Goal: Task Accomplishment & Management: Manage account settings

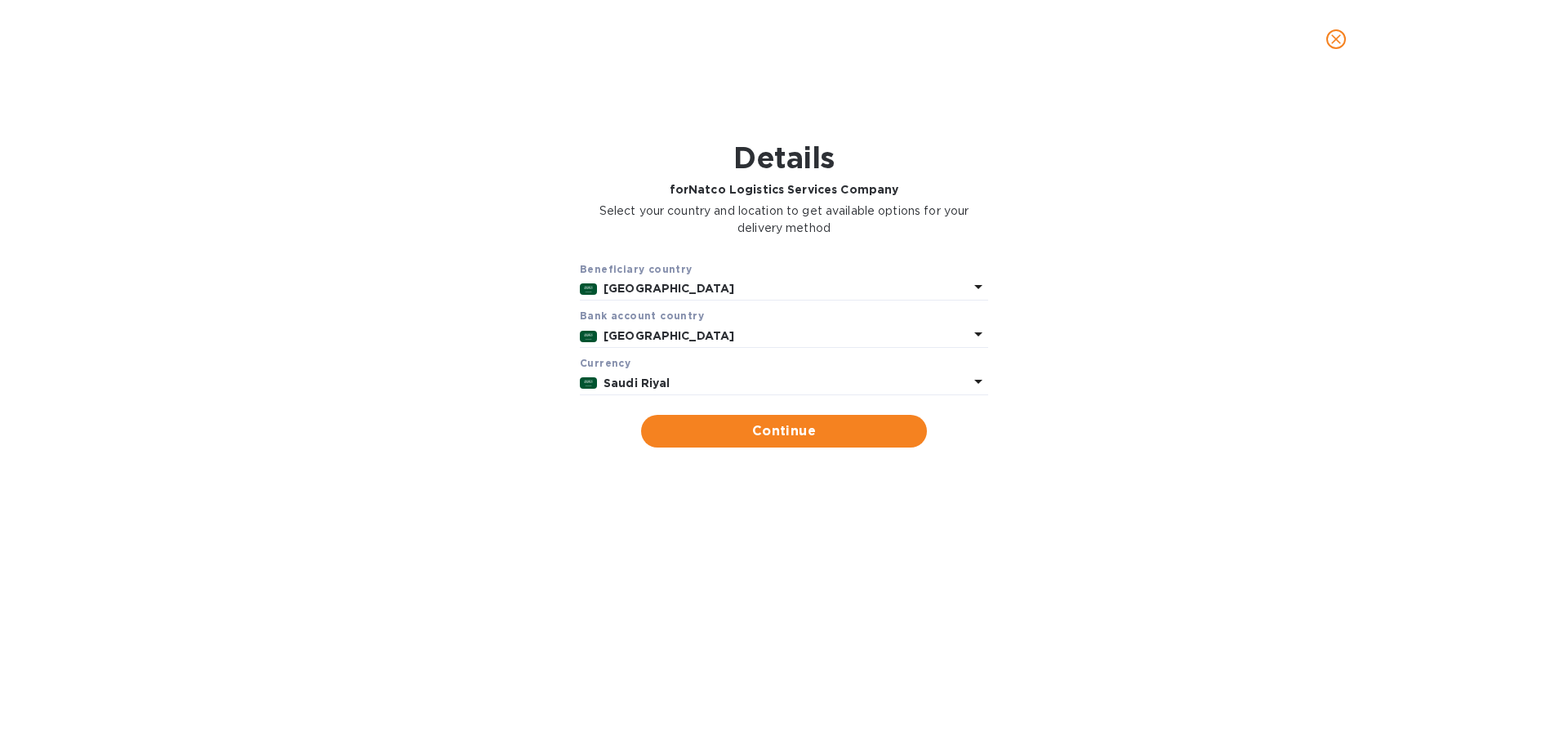
click at [977, 383] on icon at bounding box center [978, 380] width 20 height 20
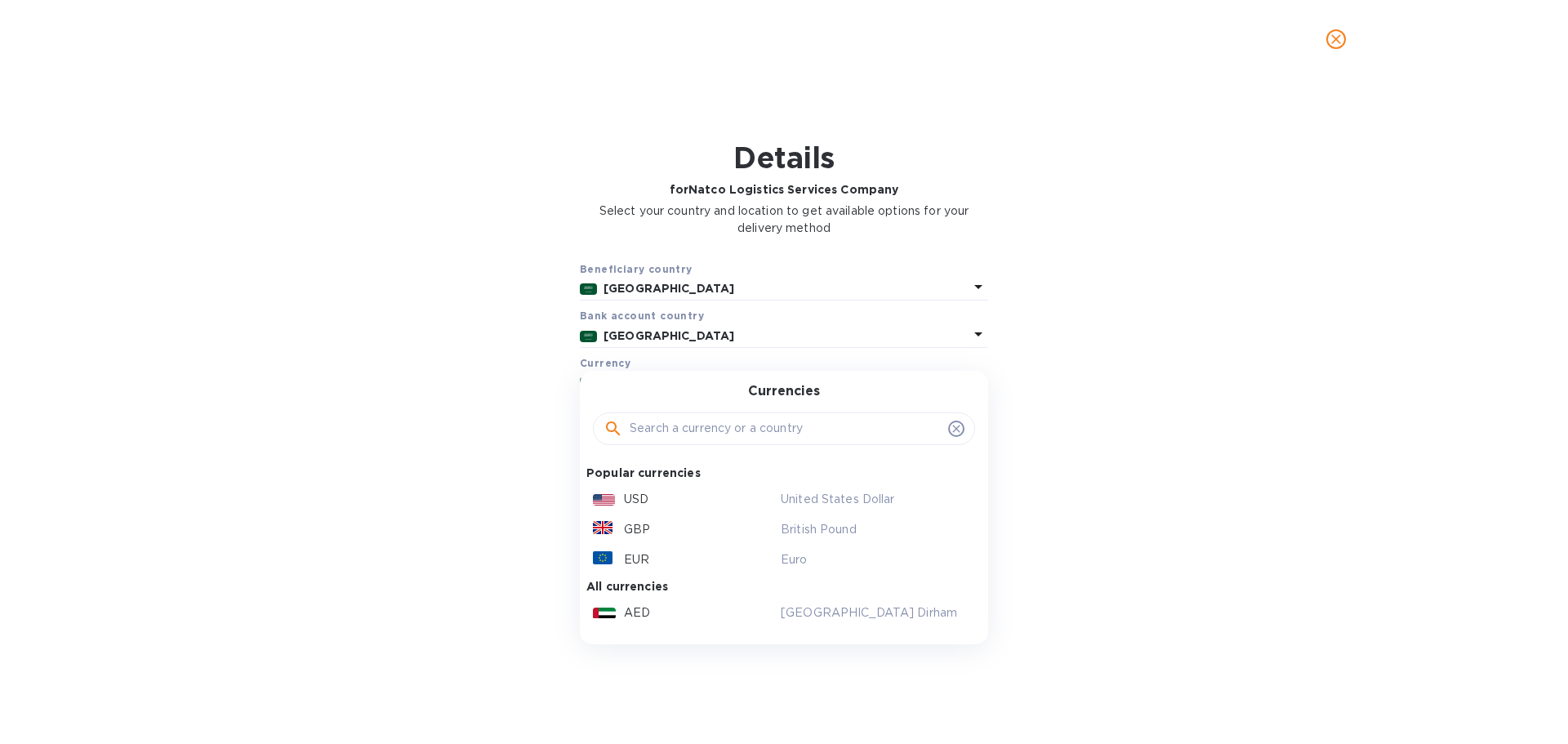
click at [778, 497] on div "United States Dollar" at bounding box center [871, 499] width 187 height 23
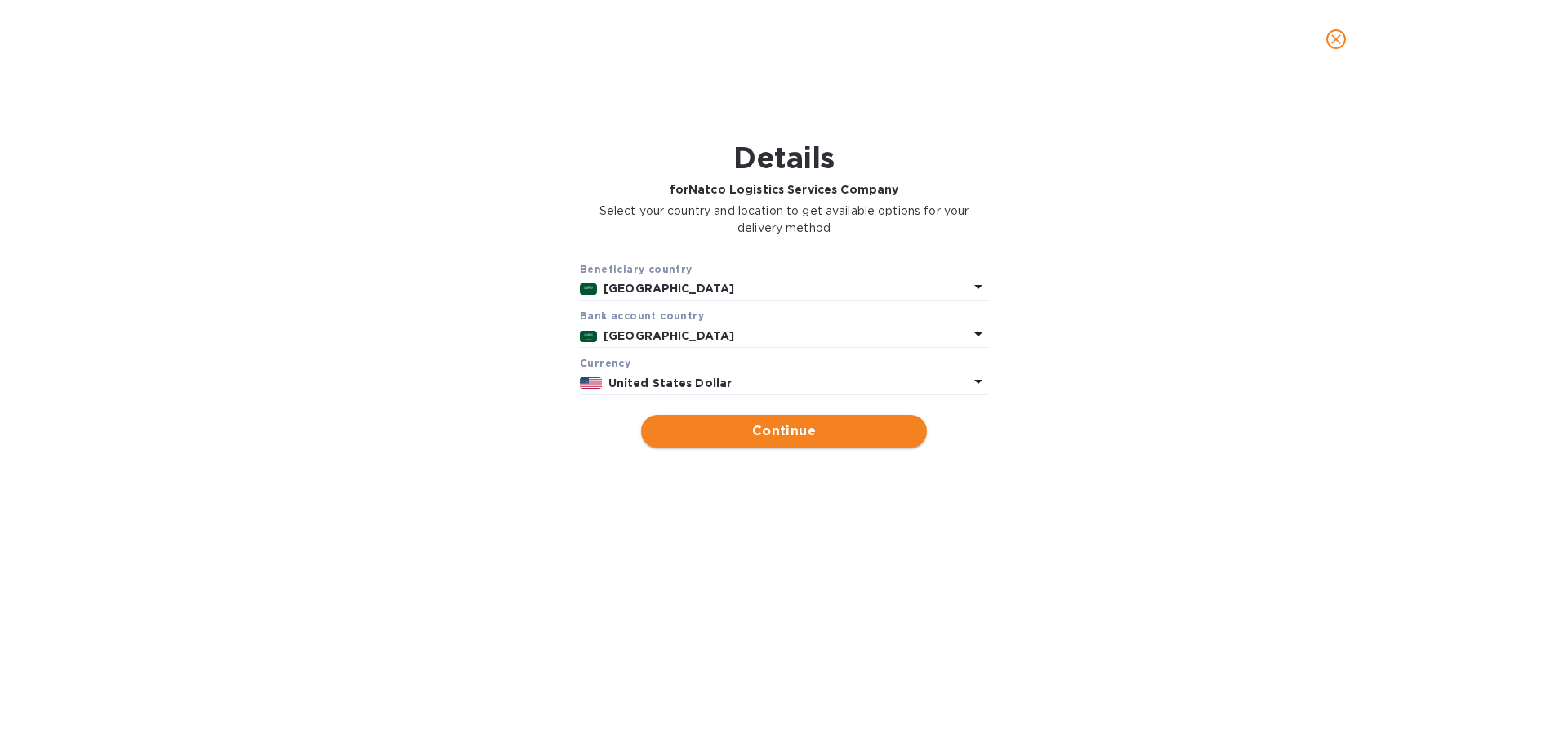
click at [788, 434] on span "Continue" at bounding box center [784, 431] width 259 height 20
type input "Natco Logistics Services Company"
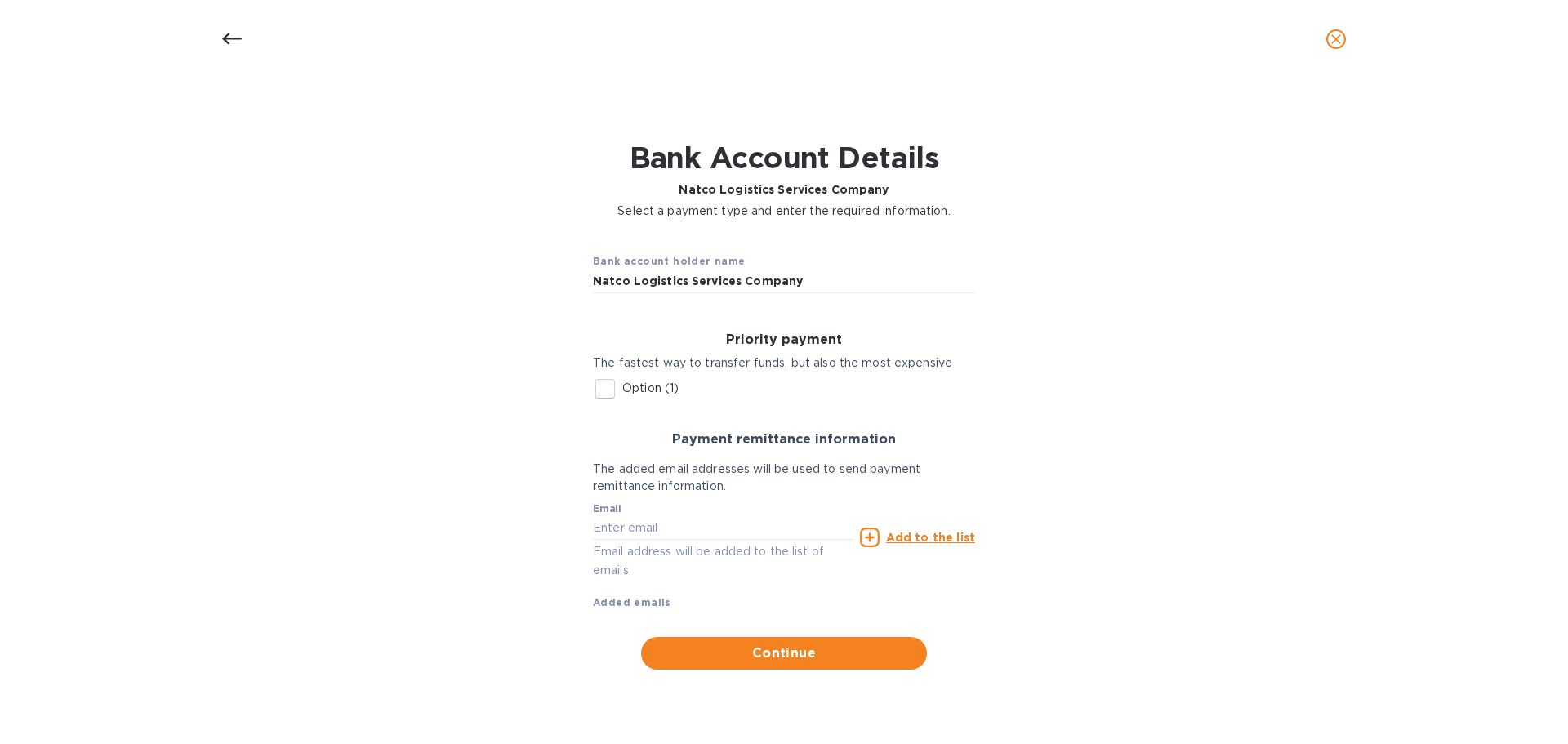
click at [613, 399] on input "Option (1)" at bounding box center [605, 388] width 35 height 34
checkbox input "true"
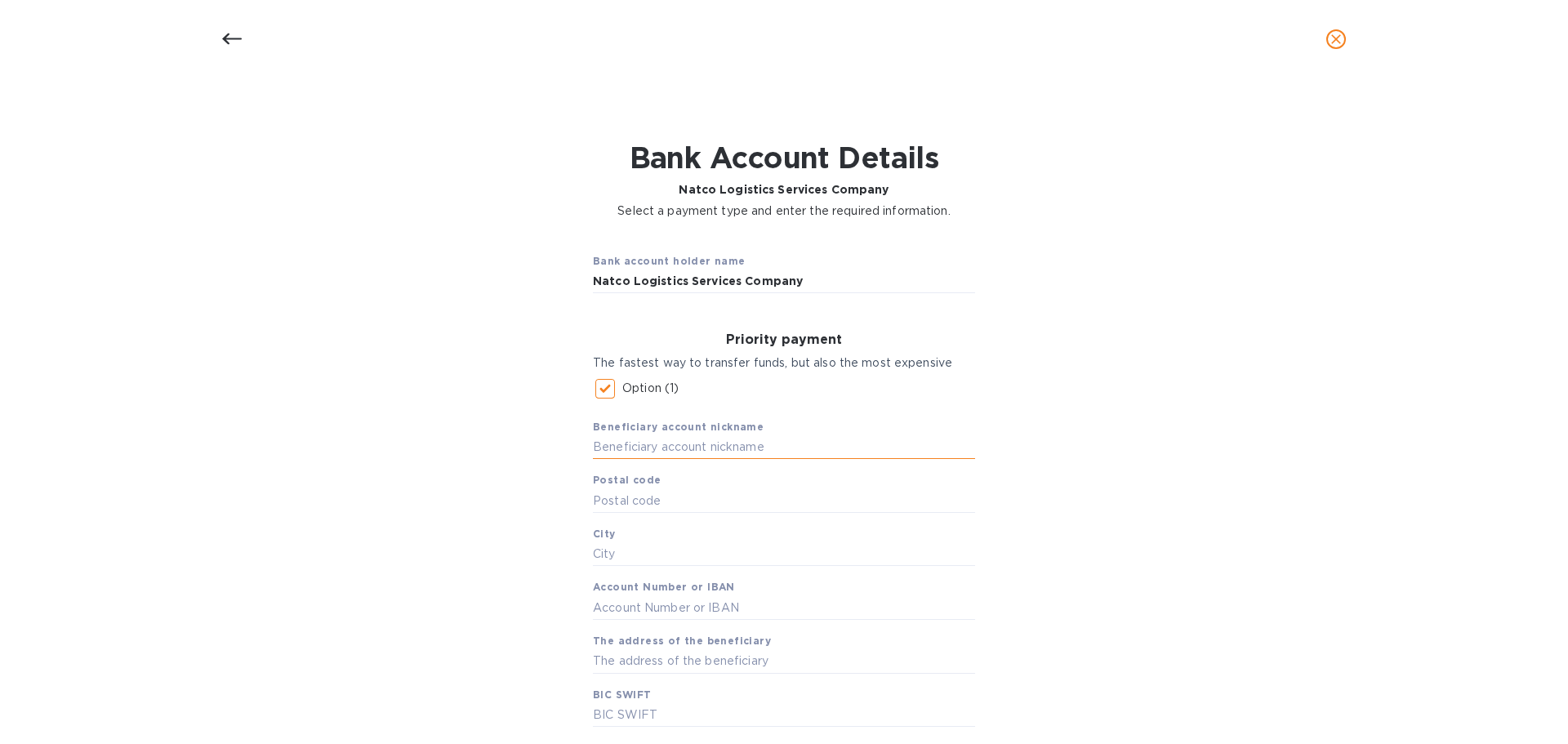
click at [679, 445] on input "text" at bounding box center [784, 448] width 382 height 24
type input "Natco Logistics"
click at [631, 500] on input "text" at bounding box center [784, 501] width 382 height 24
click at [608, 498] on input "text" at bounding box center [784, 501] width 382 height 24
type input "21524"
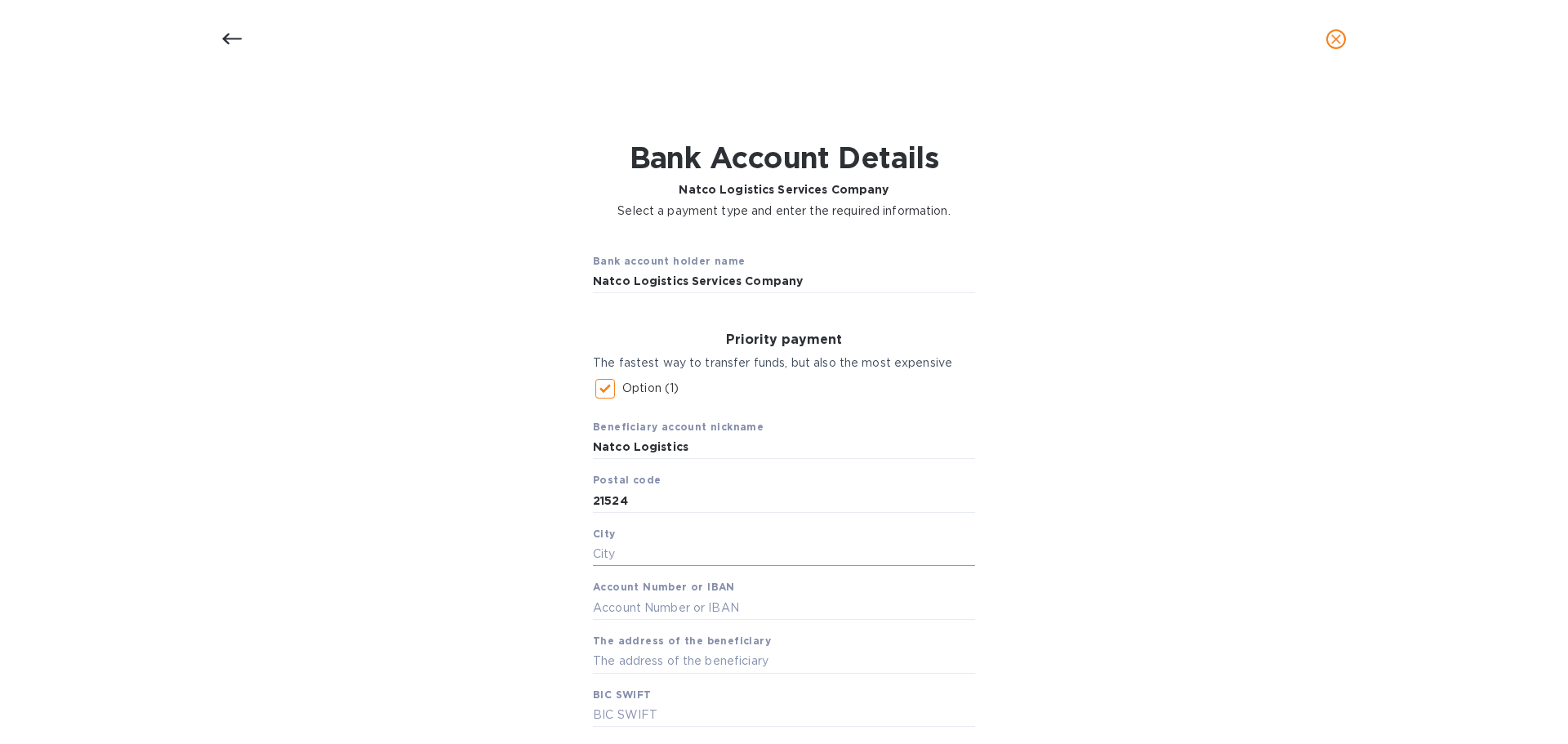
paste input "Jeddah"
type input "Jeddah"
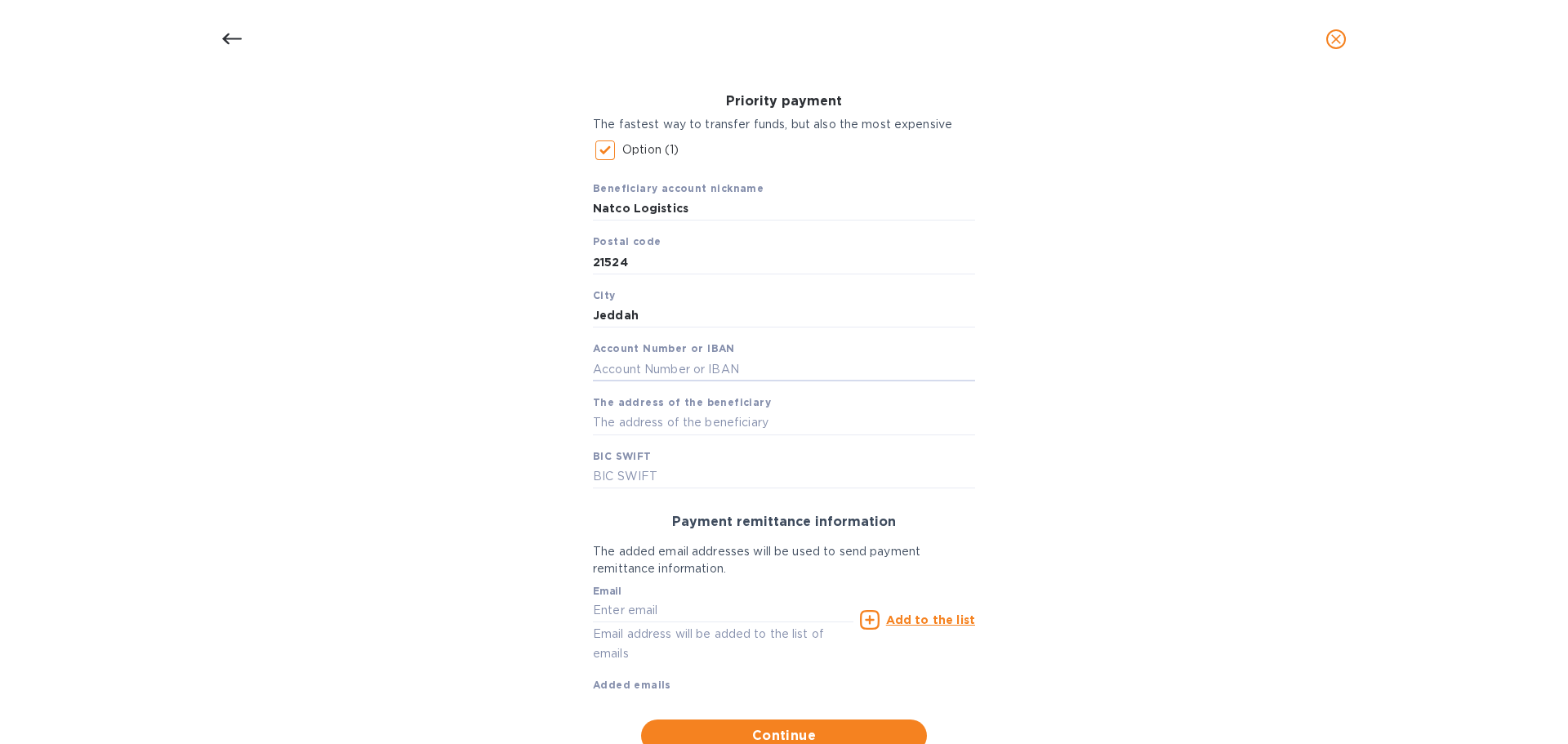
scroll to position [245, 0]
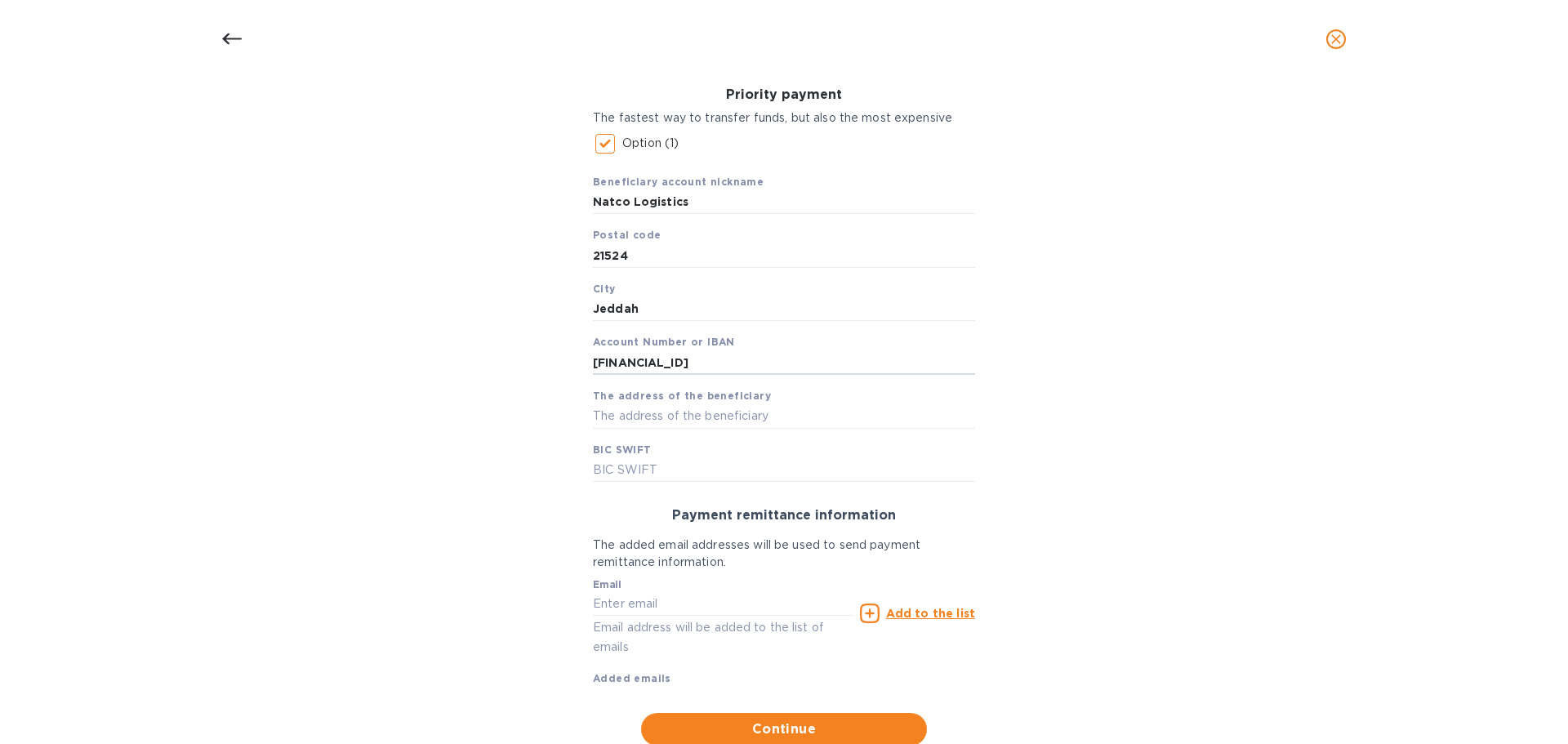
type input "[FINANCIAL_ID]"
paste input "Suite No. 105, 1st Floor"
paste input "[GEOGRAPHIC_DATA], P.O Box: 54727"
type input "[STREET_ADDRESS]"
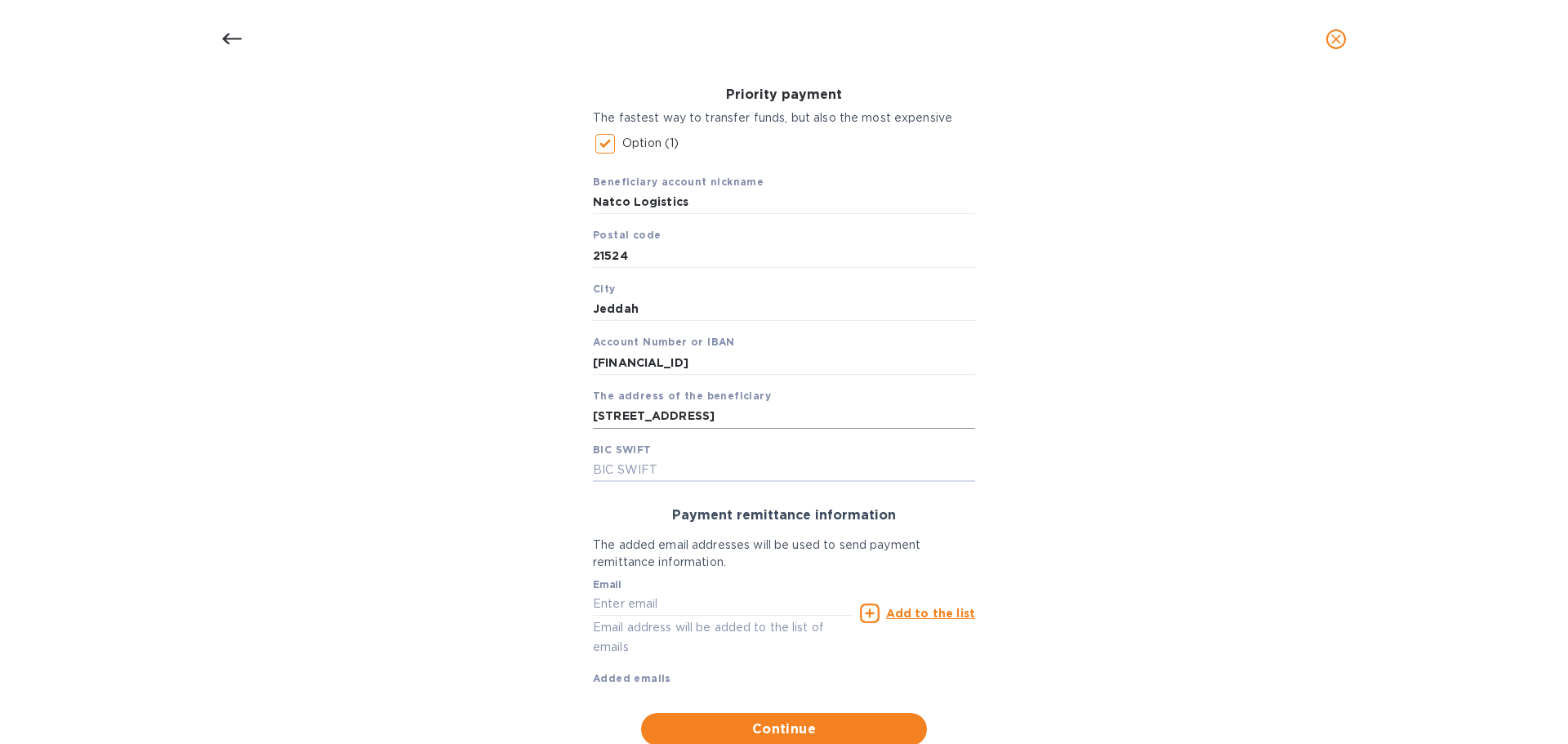
scroll to position [0, 0]
type input "s"
type input "[SWIFT_CODE]"
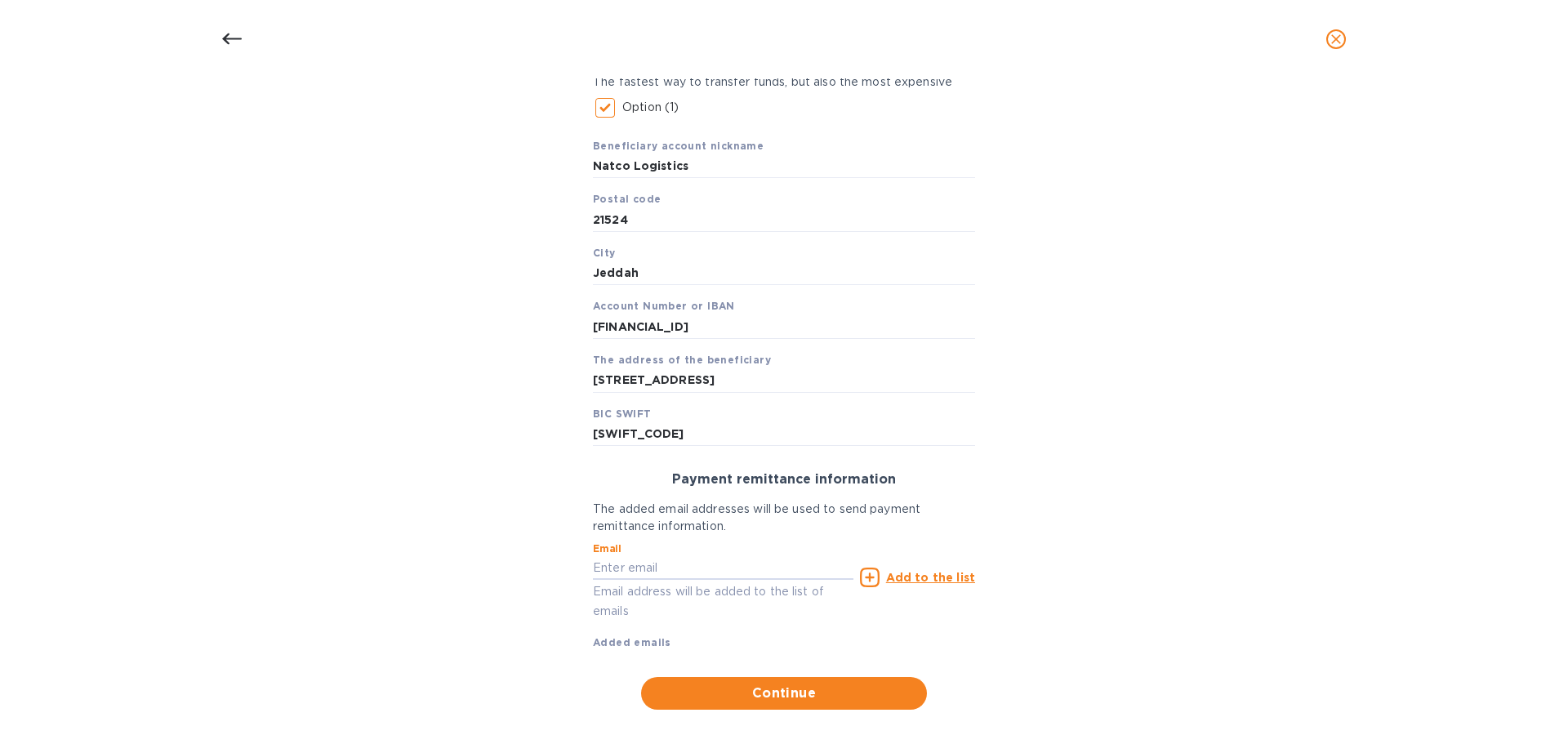
scroll to position [297, 0]
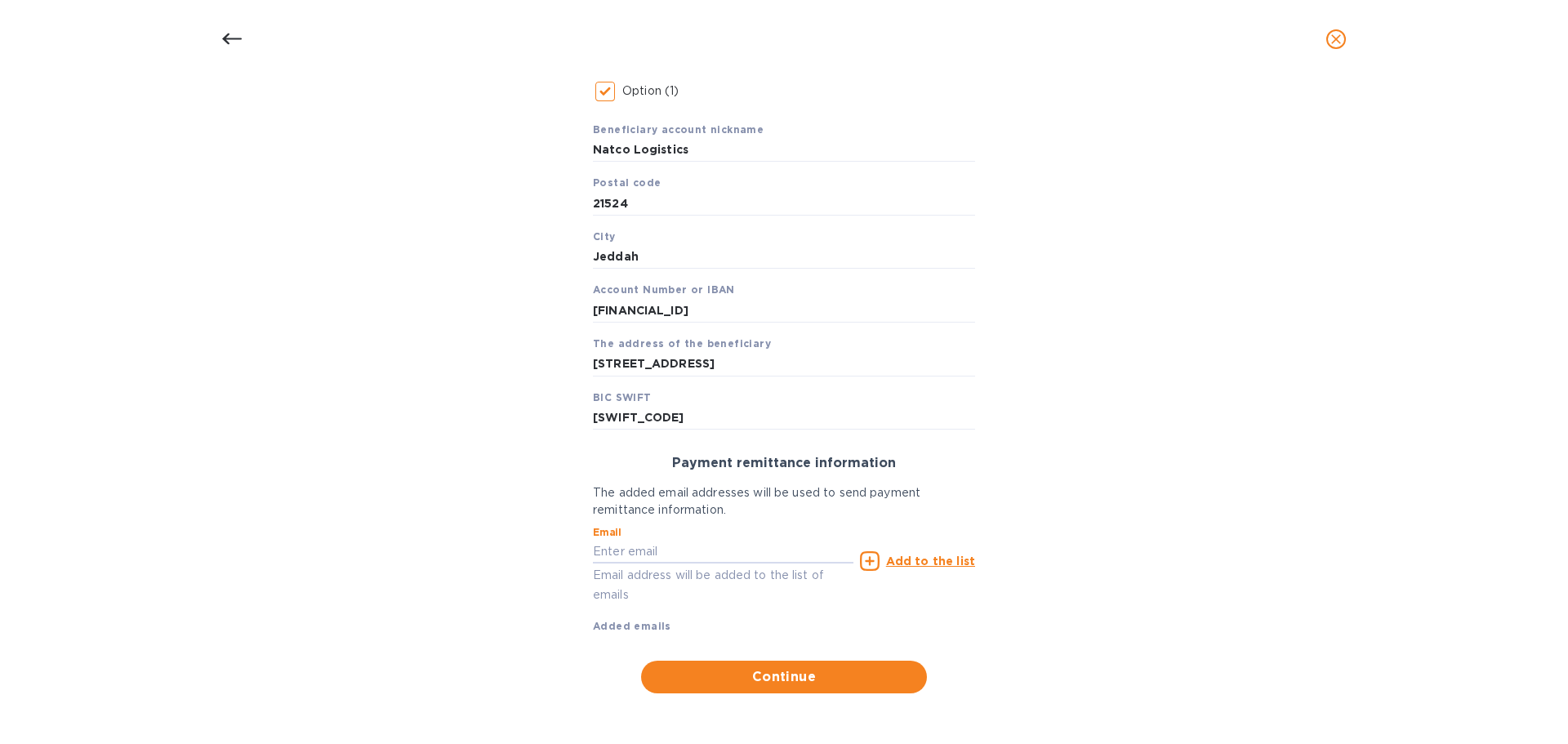
drag, startPoint x: 674, startPoint y: 544, endPoint x: 556, endPoint y: 548, distance: 118.1
click at [673, 544] on input "text" at bounding box center [723, 552] width 260 height 24
type input "[EMAIL_ADDRESS][DOMAIN_NAME]"
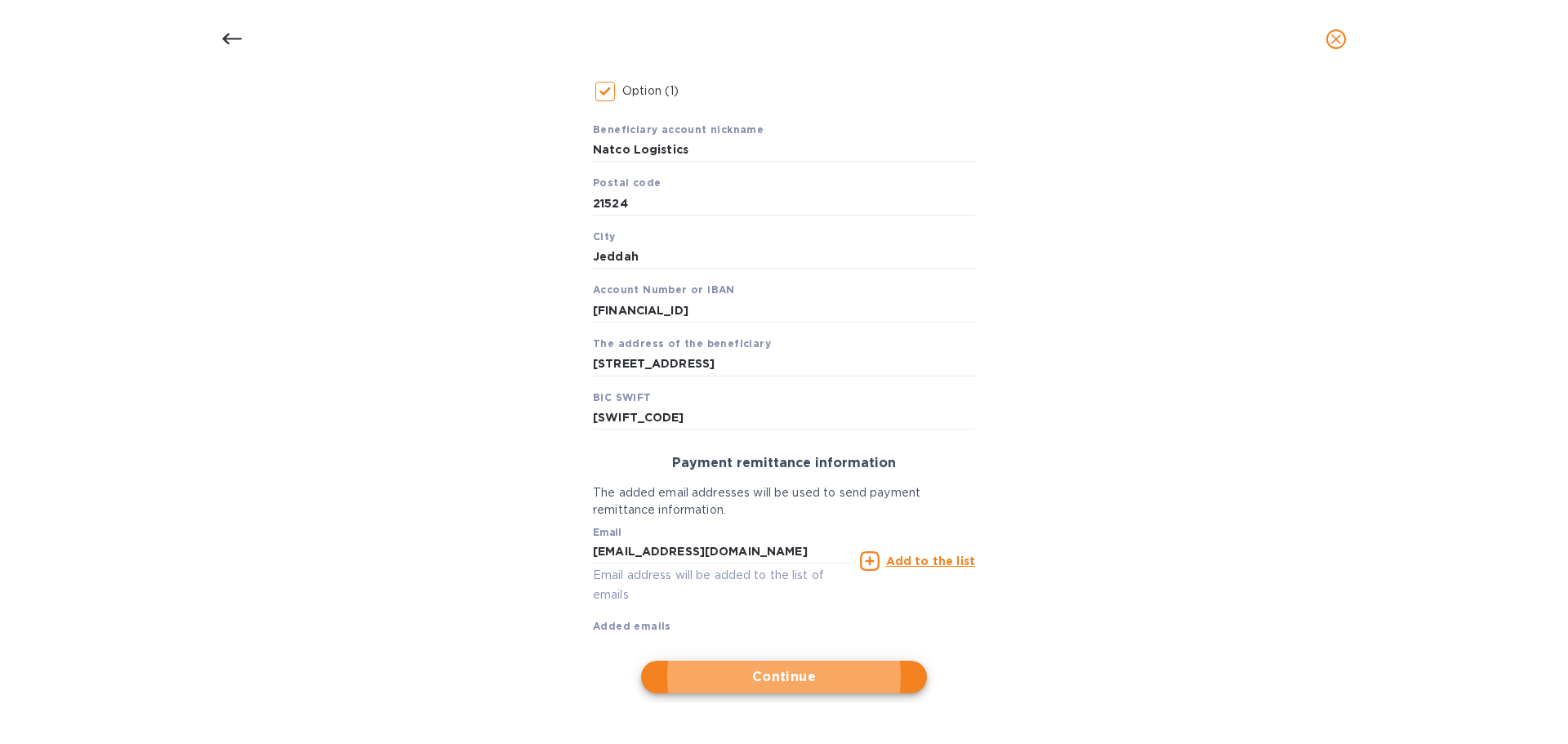
click at [939, 565] on u "Add to the list" at bounding box center [930, 561] width 89 height 13
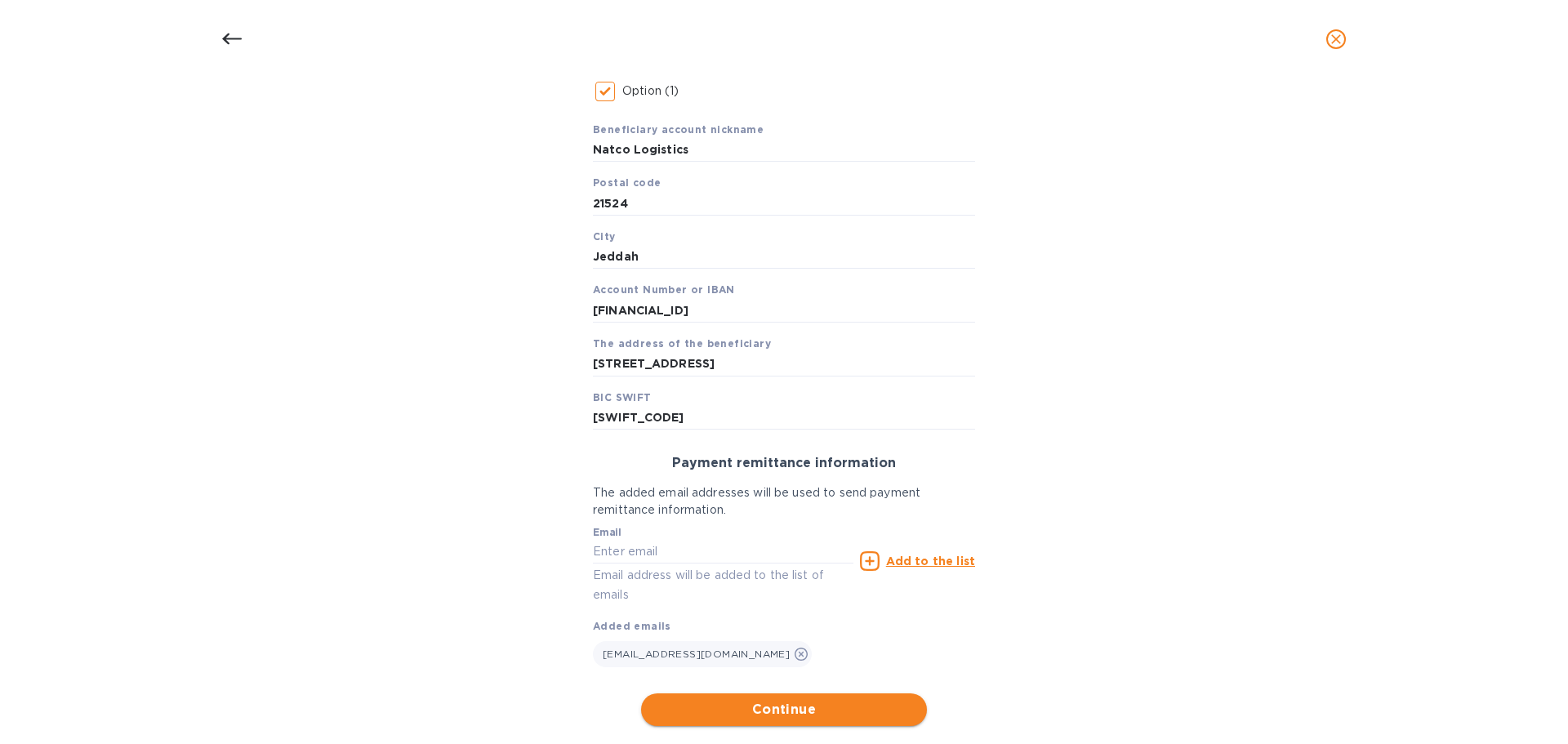
click at [811, 702] on span "Continue" at bounding box center [784, 710] width 259 height 20
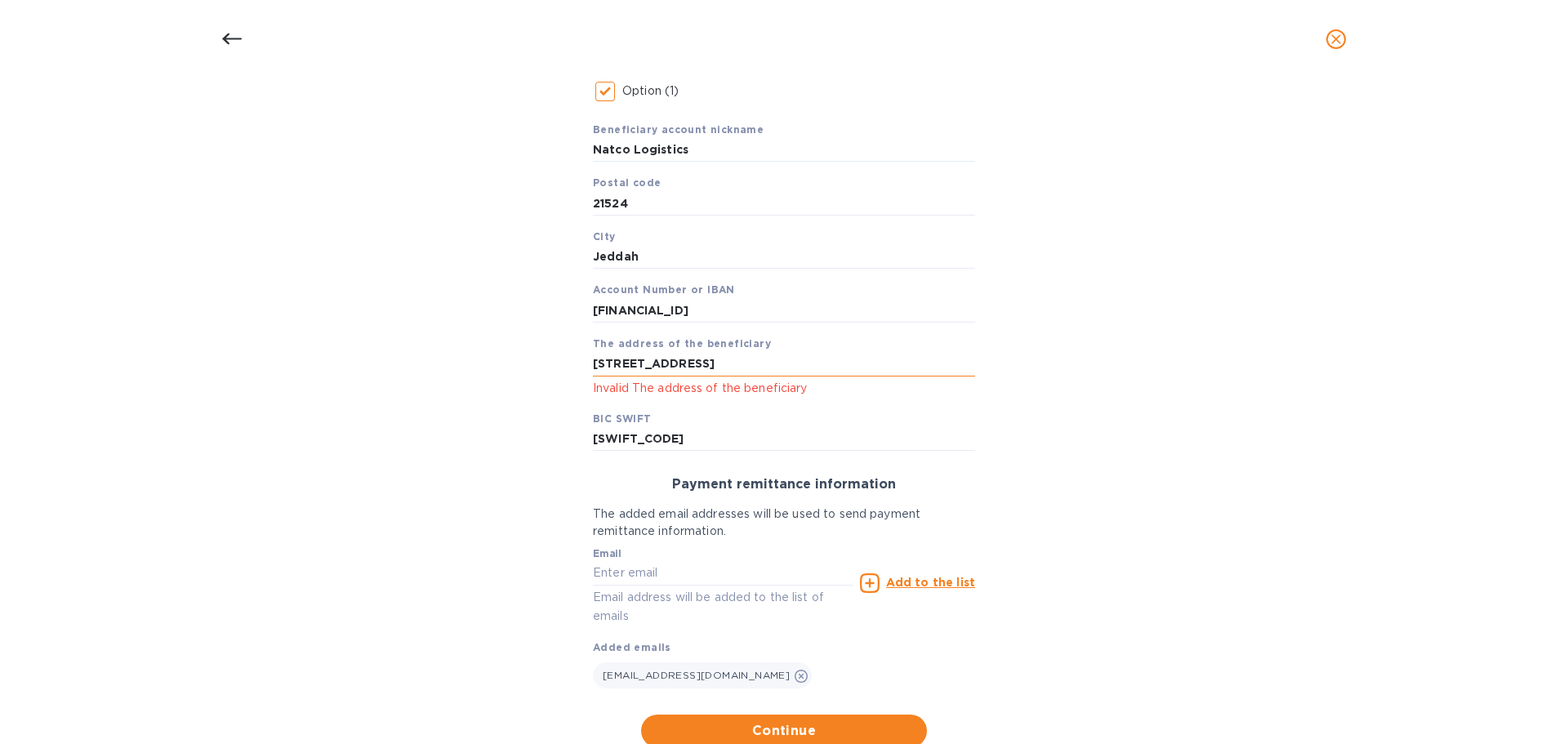
scroll to position [0, 201]
drag, startPoint x: 910, startPoint y: 362, endPoint x: 808, endPoint y: 365, distance: 102.0
click at [808, 365] on input "[STREET_ADDRESS]" at bounding box center [784, 364] width 382 height 24
type input "[STREET_ADDRESS]"
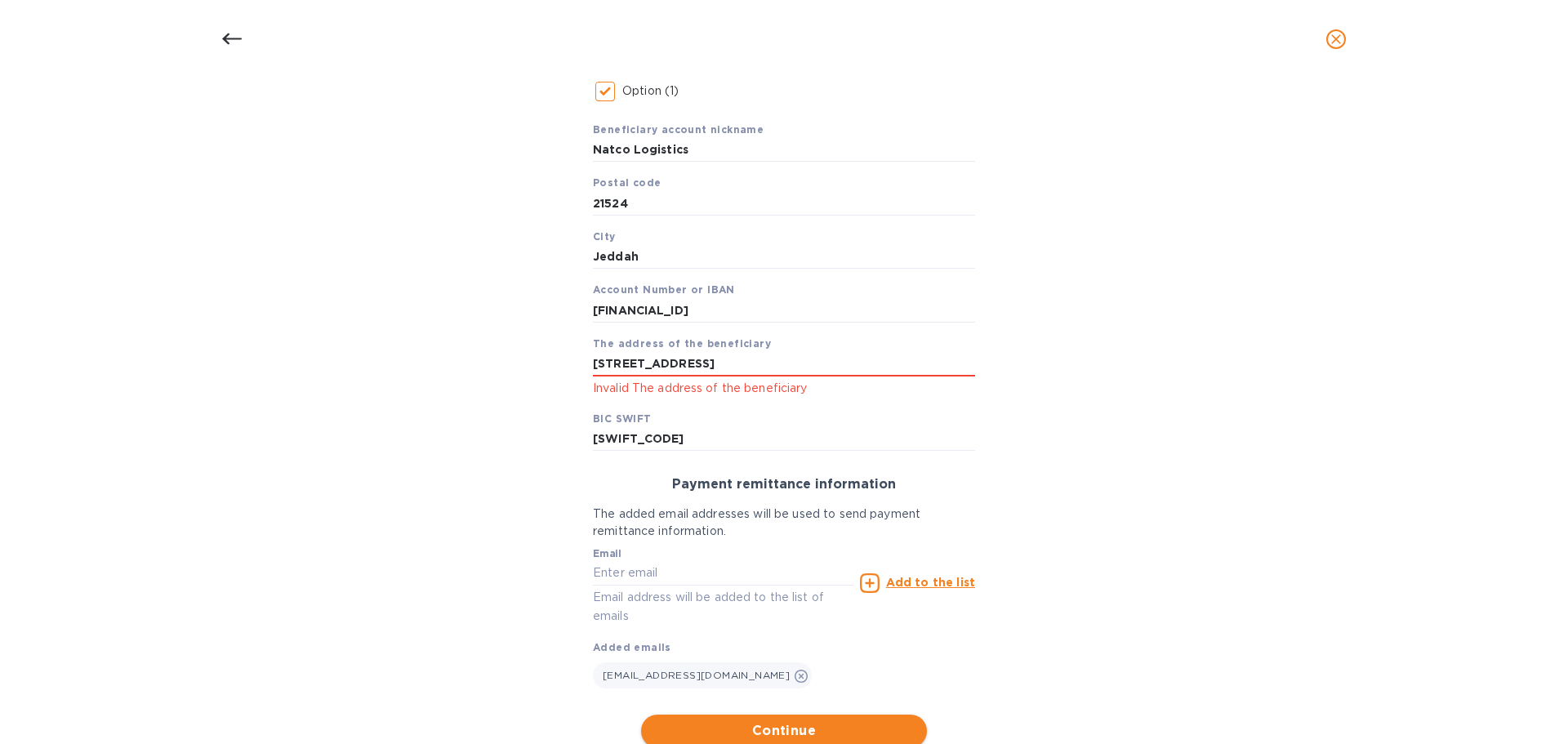
click at [803, 734] on span "Continue" at bounding box center [784, 730] width 259 height 20
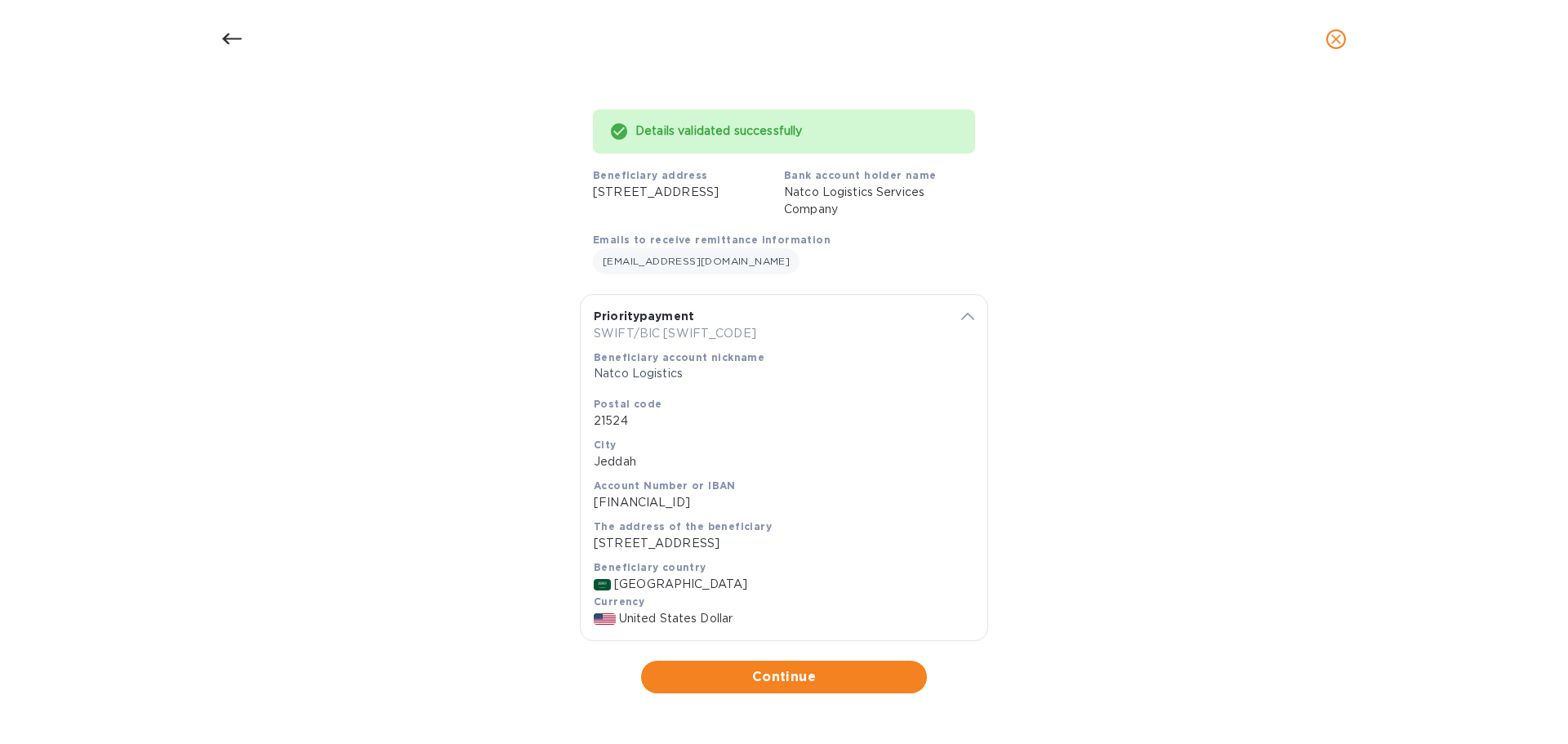
scroll to position [151, 0]
click at [774, 680] on span "Continue" at bounding box center [784, 677] width 259 height 20
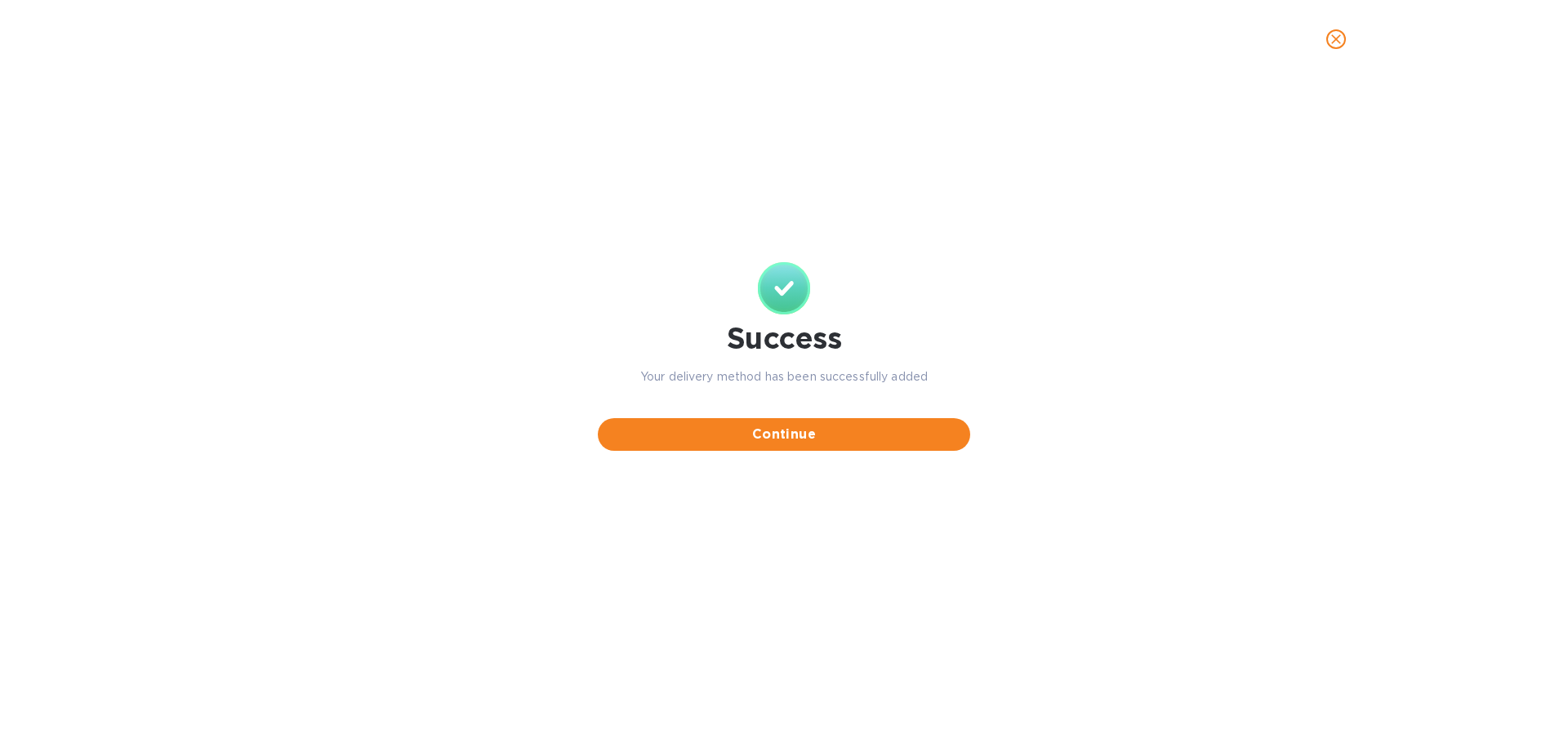
scroll to position [0, 0]
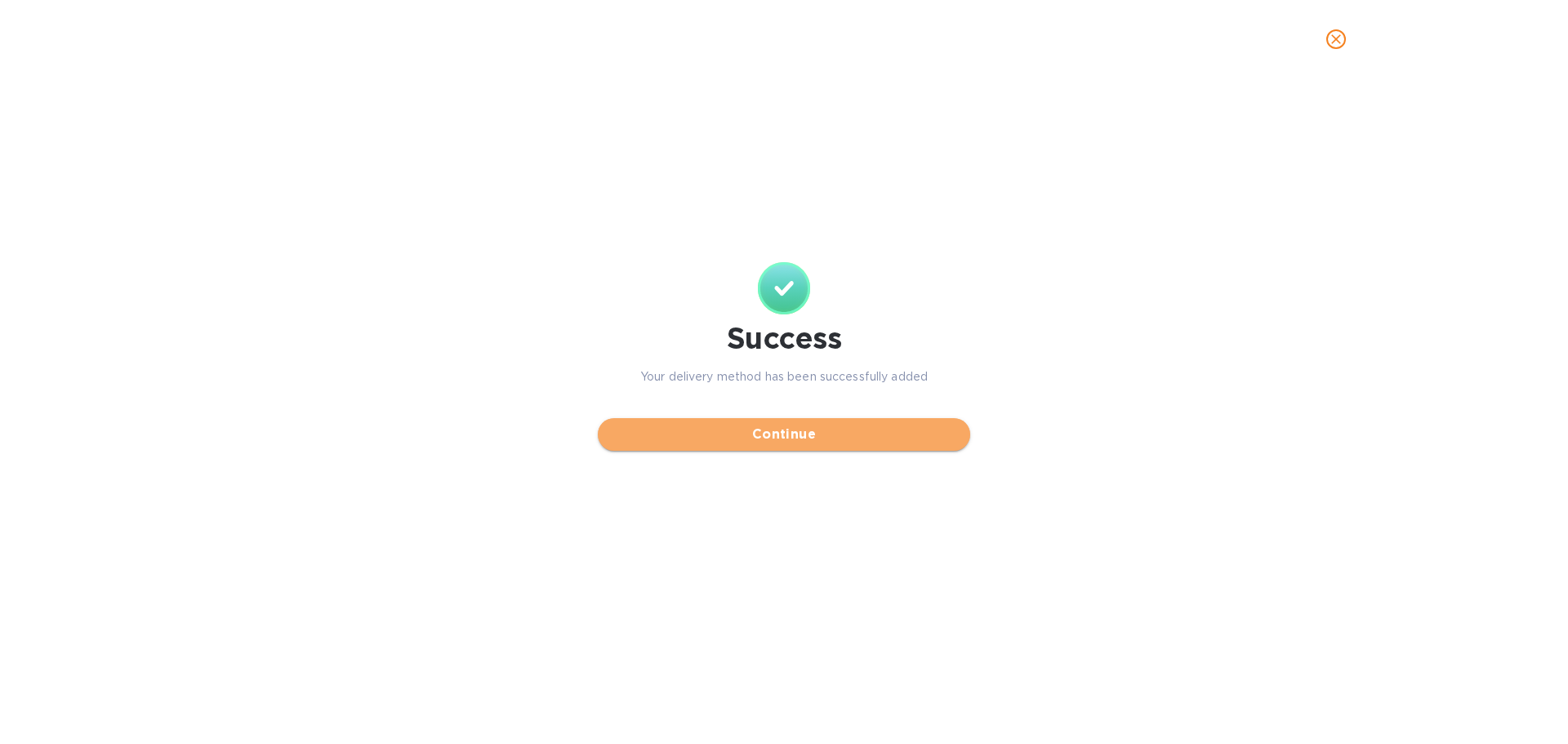
click at [789, 426] on span "Continue" at bounding box center [784, 434] width 346 height 20
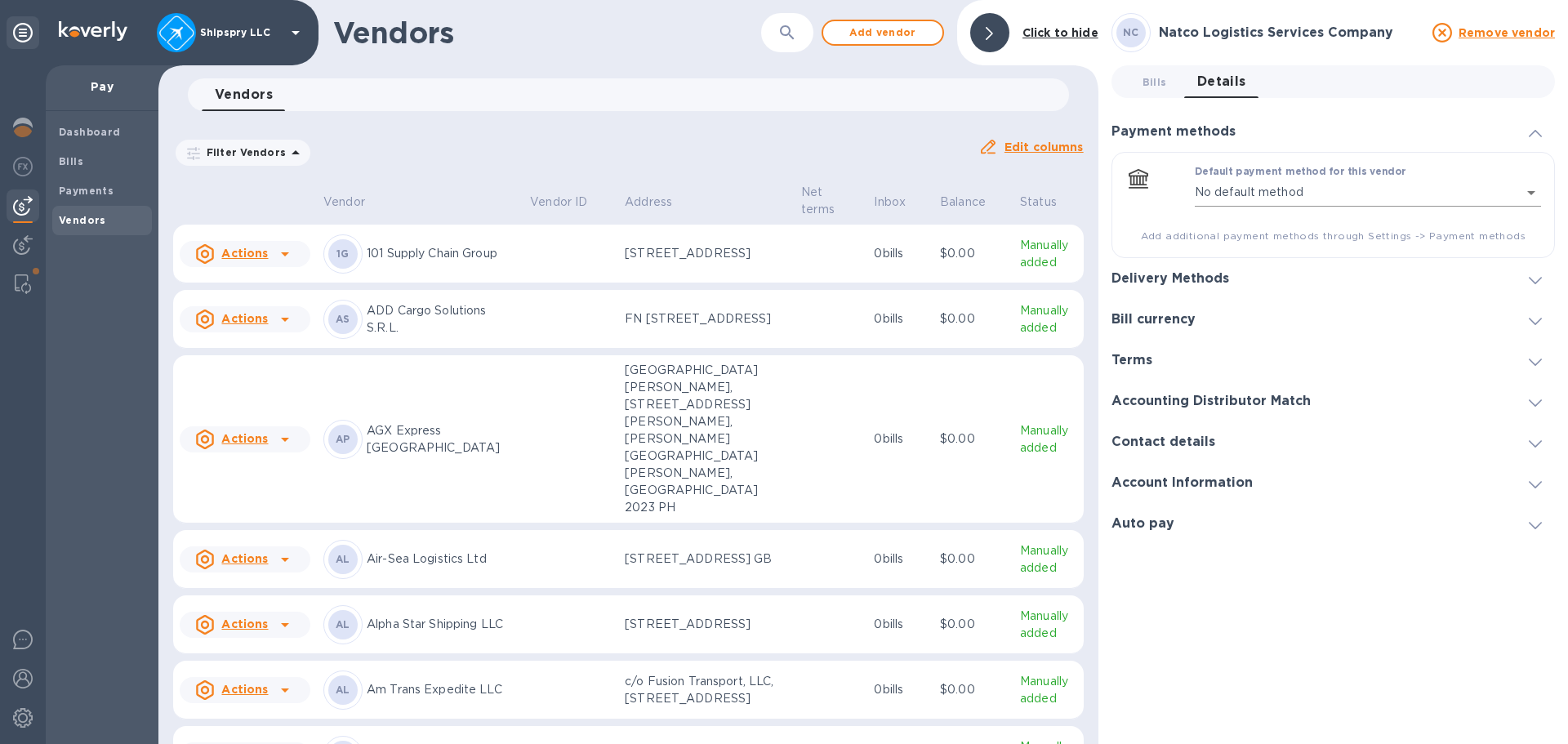
click at [1308, 194] on body "Shipspry LLC Pay Dashboard Bills Payments Vendors Vendors ​ Add vendor Click to…" at bounding box center [784, 372] width 1568 height 744
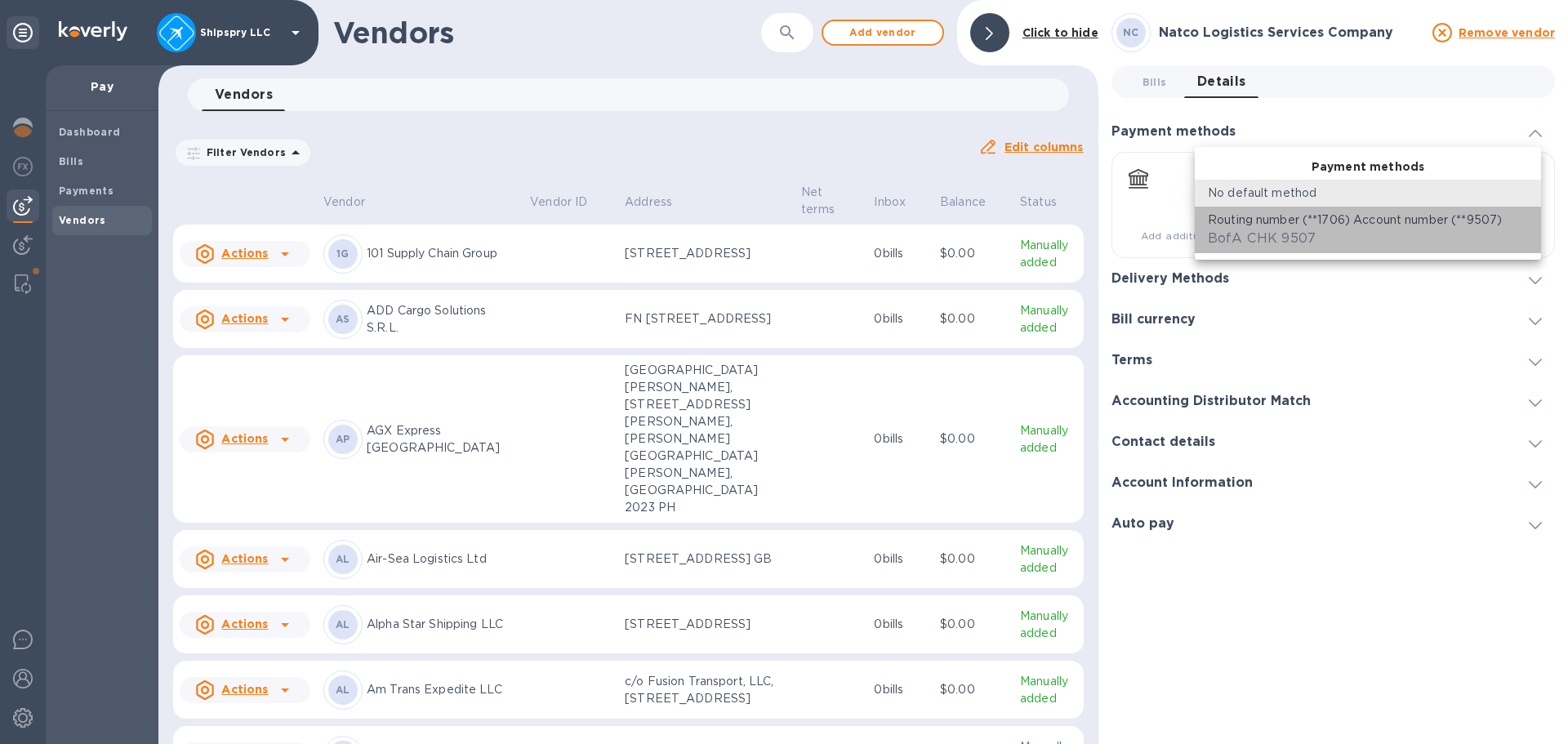
click at [1307, 229] on div "BofA CHK 9507" at bounding box center [1262, 238] width 108 height 20
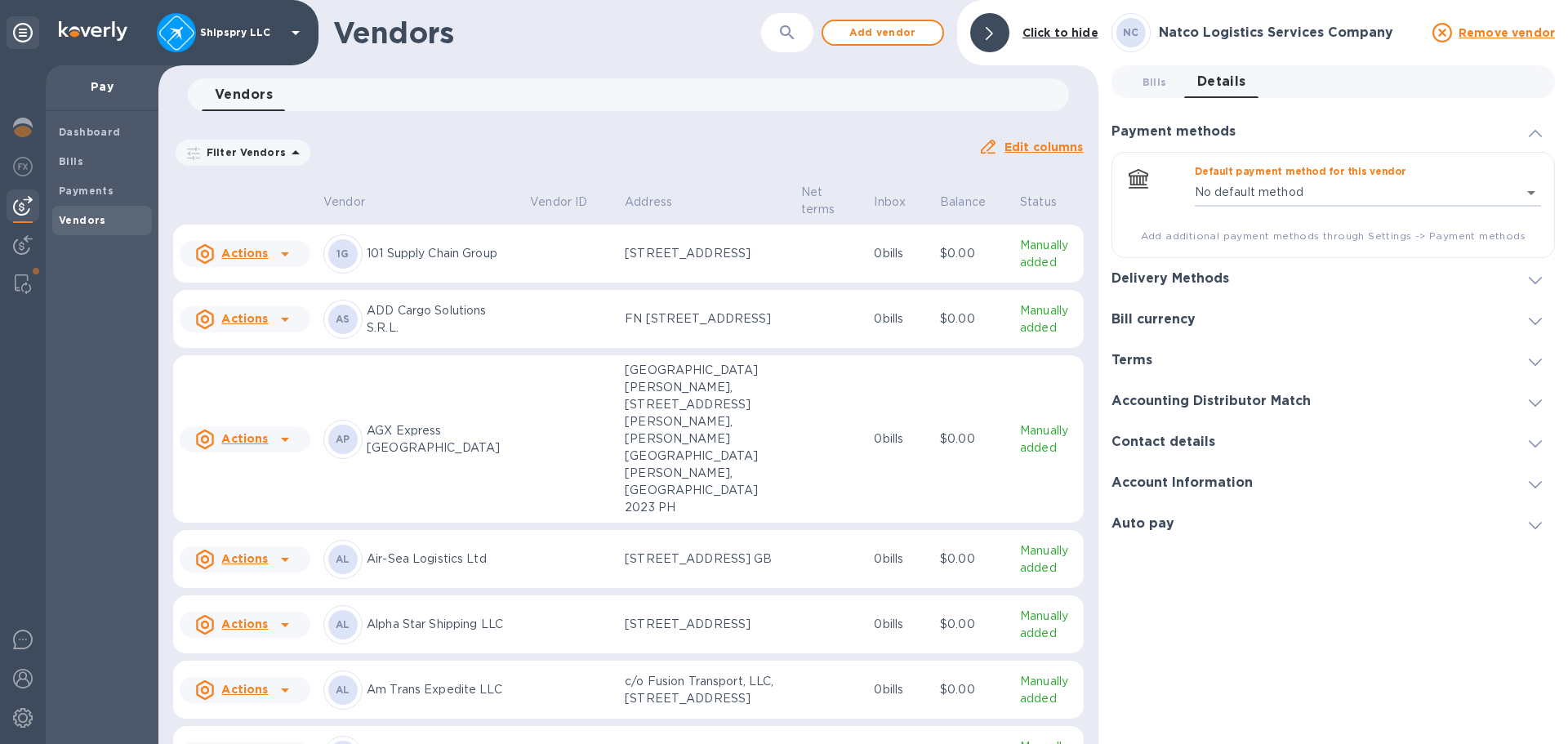
type input "8704949113061737658112749388000016"
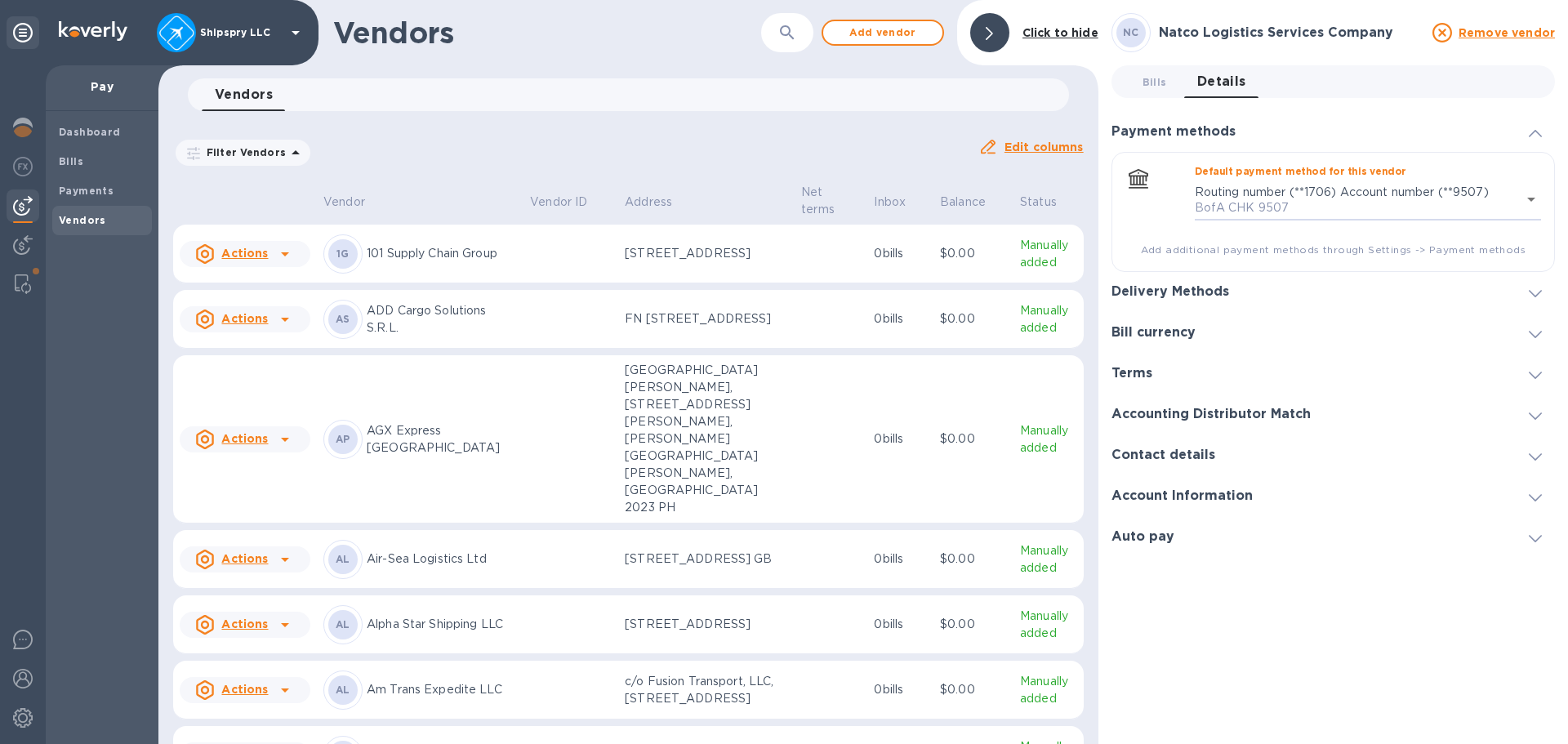
click at [1279, 285] on div "Delivery Methods" at bounding box center [1334, 293] width 444 height 41
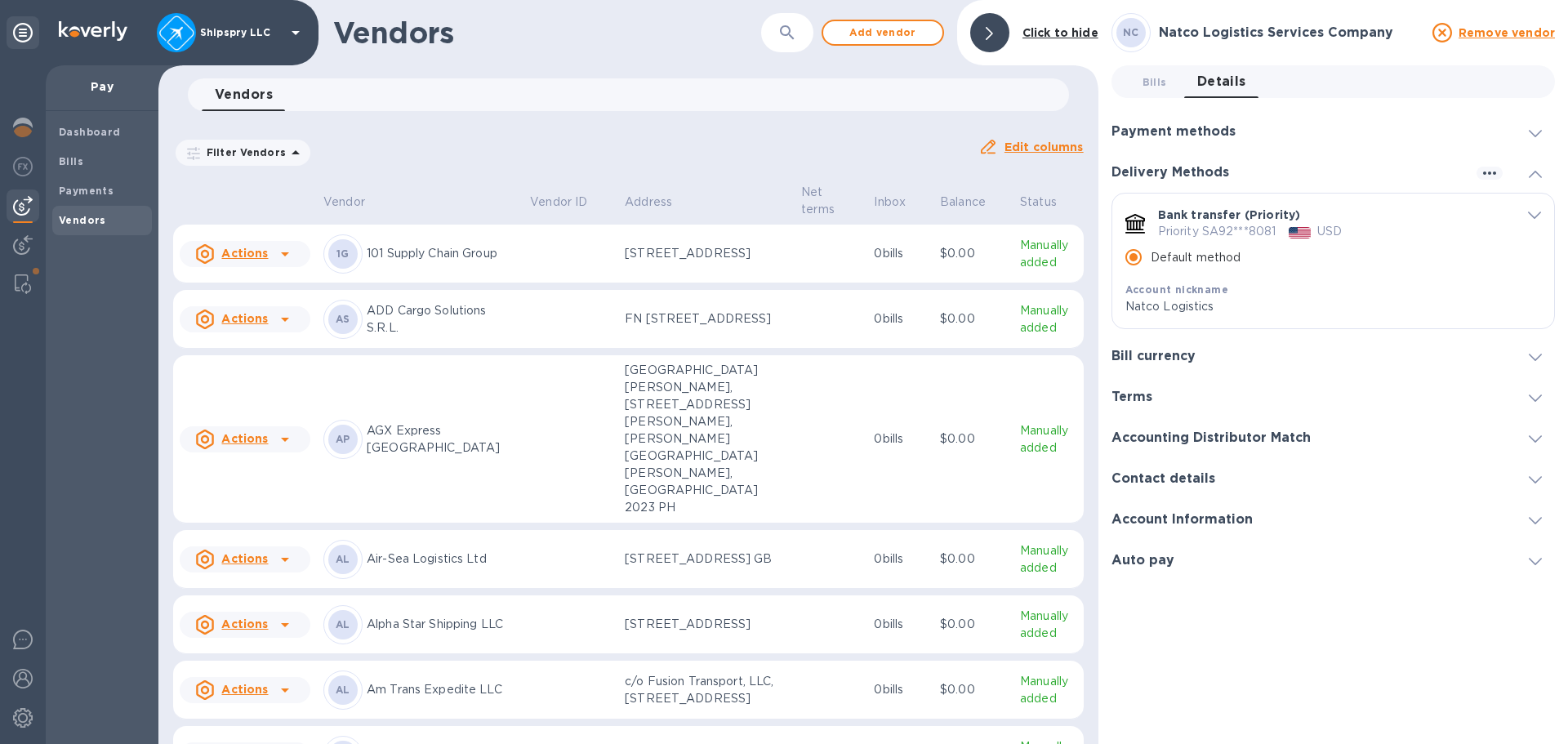
click at [1265, 367] on div "Bill currency" at bounding box center [1334, 356] width 444 height 41
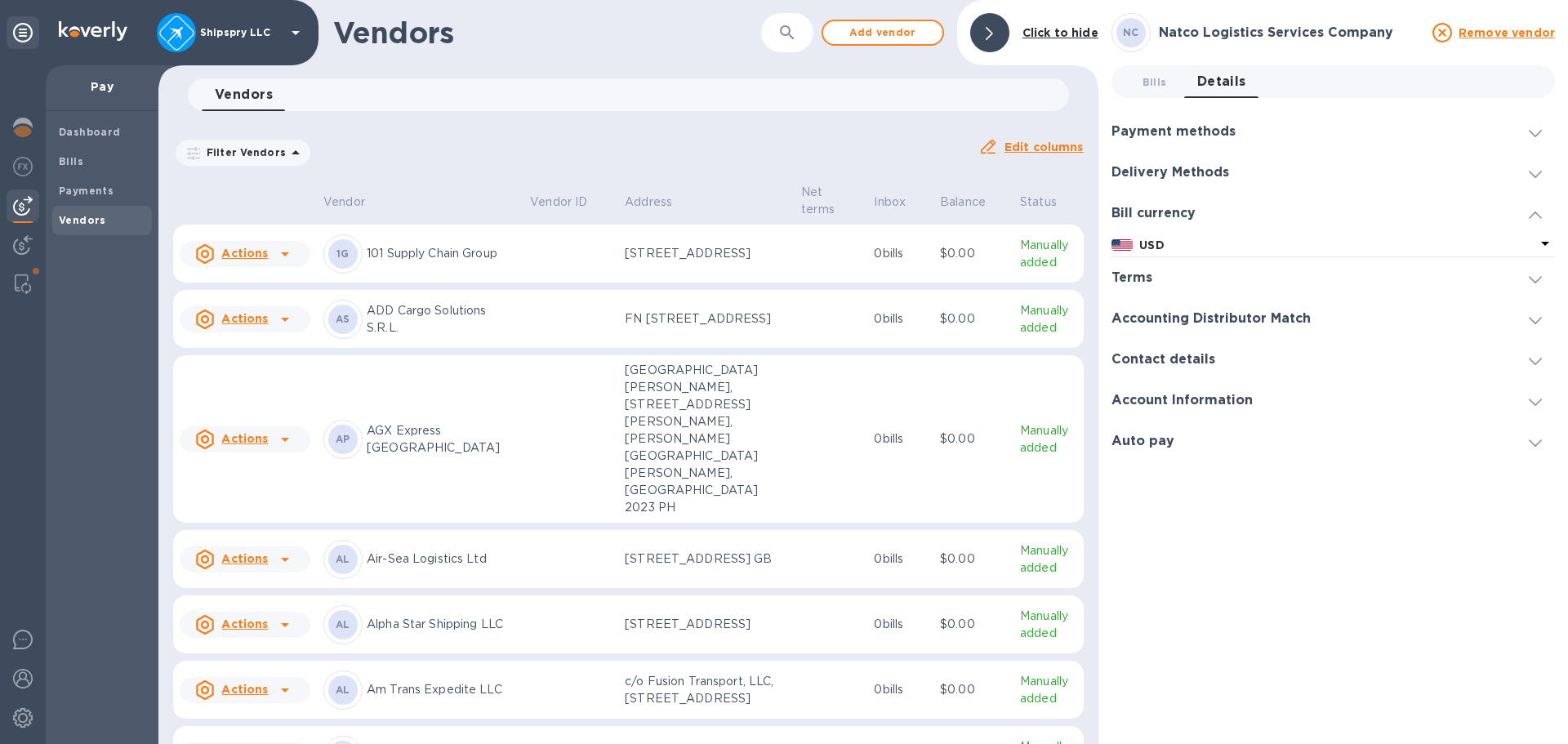
click at [1242, 273] on div "Terms" at bounding box center [1334, 278] width 444 height 41
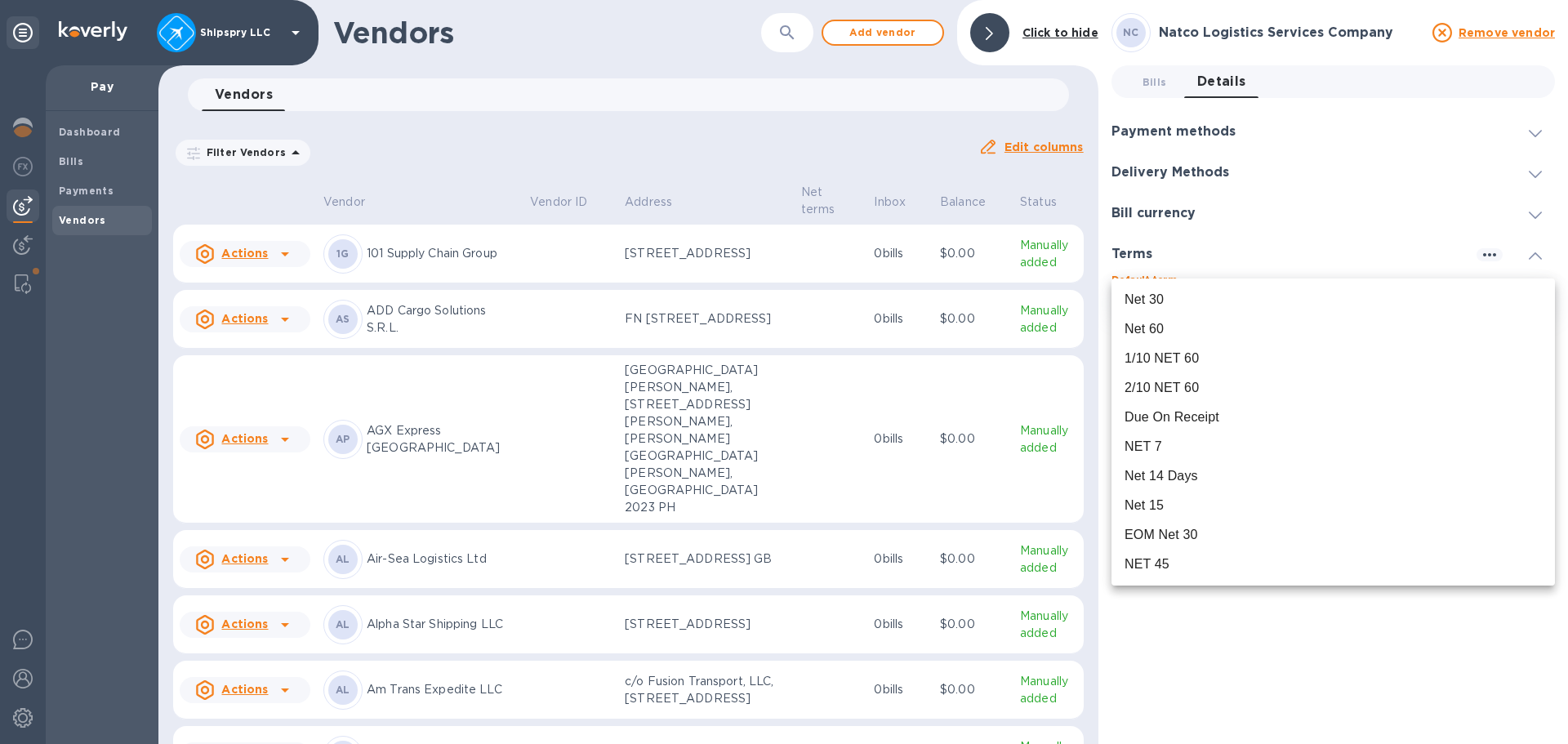
click at [1549, 300] on body "Shipspry LLC Pay Dashboard Bills Payments Vendors Vendors ​ Add vendor Click to…" at bounding box center [784, 372] width 1568 height 744
drag, startPoint x: 1359, startPoint y: 418, endPoint x: 1352, endPoint y: 437, distance: 20.2
click at [1358, 418] on div "Due On Receipt" at bounding box center [1334, 417] width 418 height 20
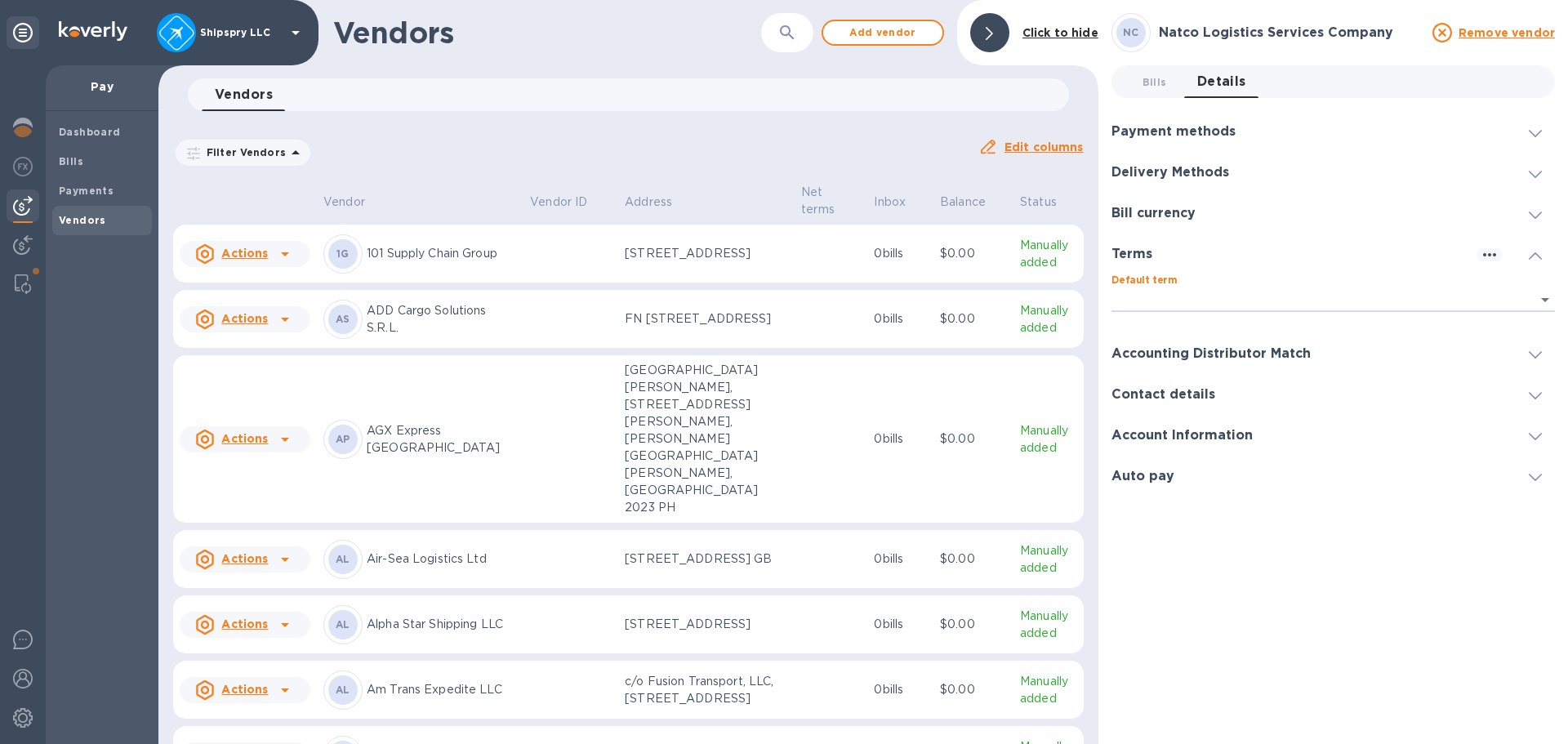
type input "08ec7bd8-0c16-45c7-be5f-d7745074df06"
click at [1309, 351] on div "Accounting Distributor Match" at bounding box center [1218, 353] width 213 height 16
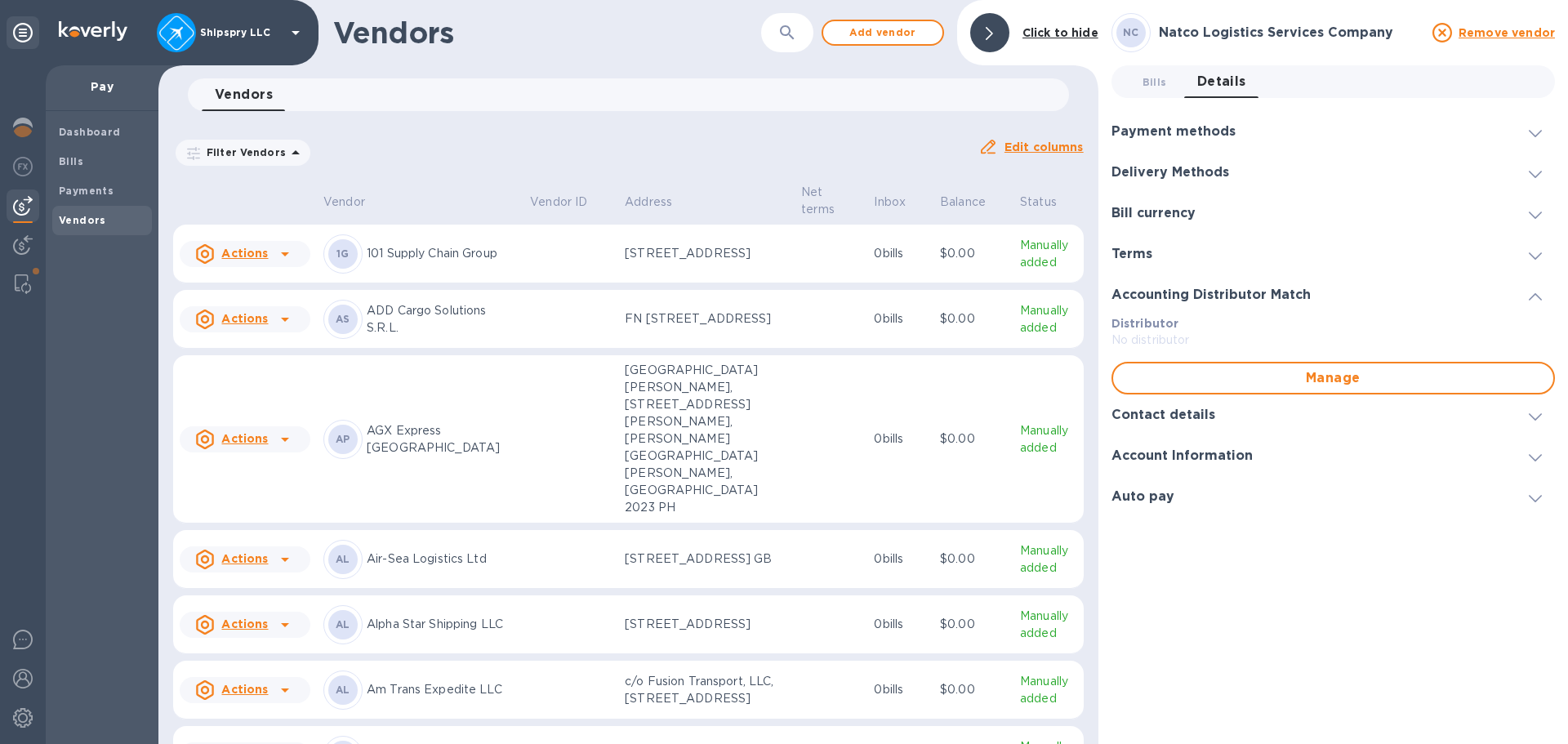
click at [1248, 411] on div "Contact details" at bounding box center [1334, 415] width 444 height 41
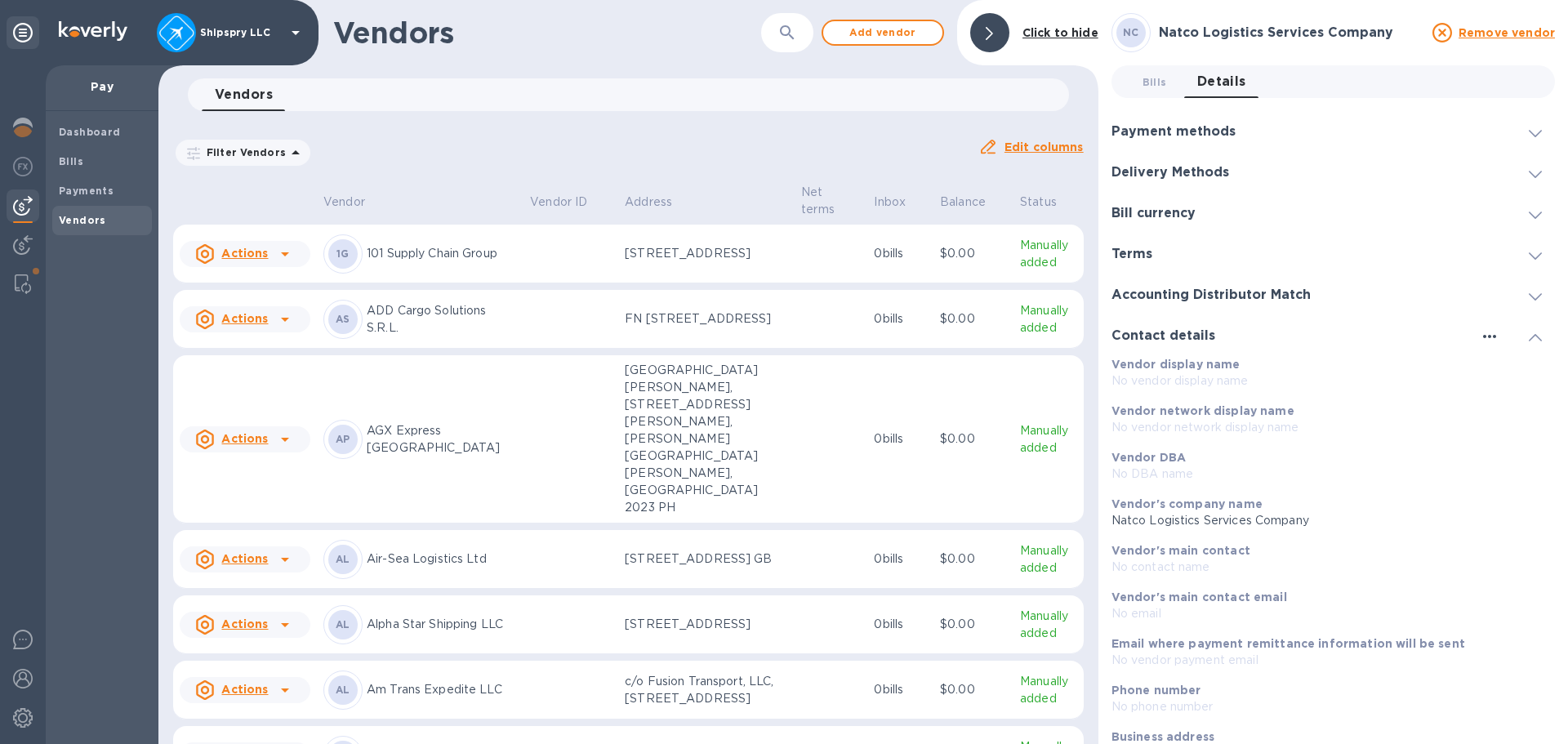
click at [1483, 333] on icon "button" at bounding box center [1490, 336] width 20 height 20
click at [1496, 365] on p "Edit" at bounding box center [1502, 370] width 25 height 17
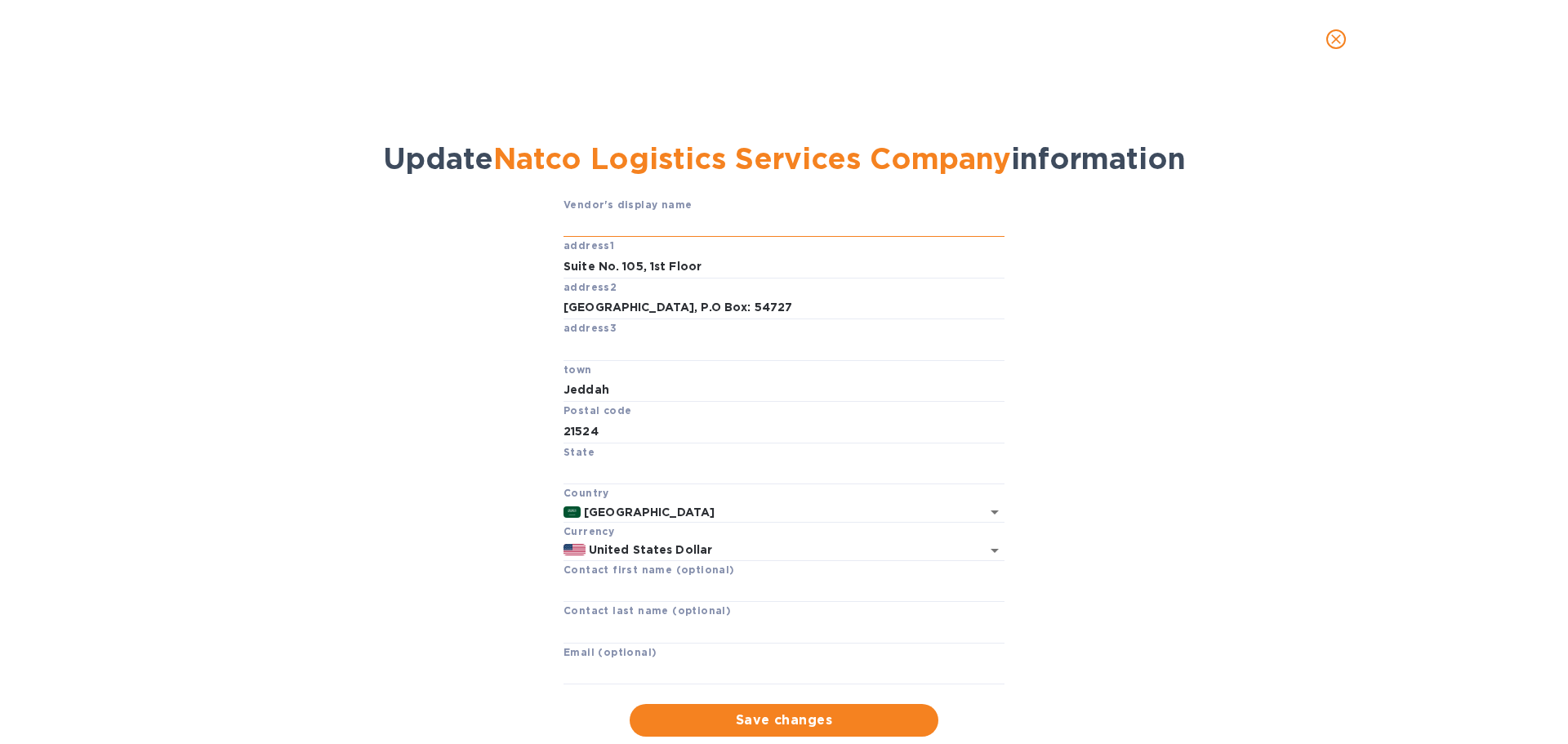
click at [576, 217] on input "text" at bounding box center [784, 226] width 441 height 24
type input "n"
type input "Natco Logistics Services Company"
drag, startPoint x: 736, startPoint y: 309, endPoint x: 882, endPoint y: 309, distance: 146.0
click at [881, 309] on input "[GEOGRAPHIC_DATA], P.O Box: 54727" at bounding box center [784, 308] width 441 height 24
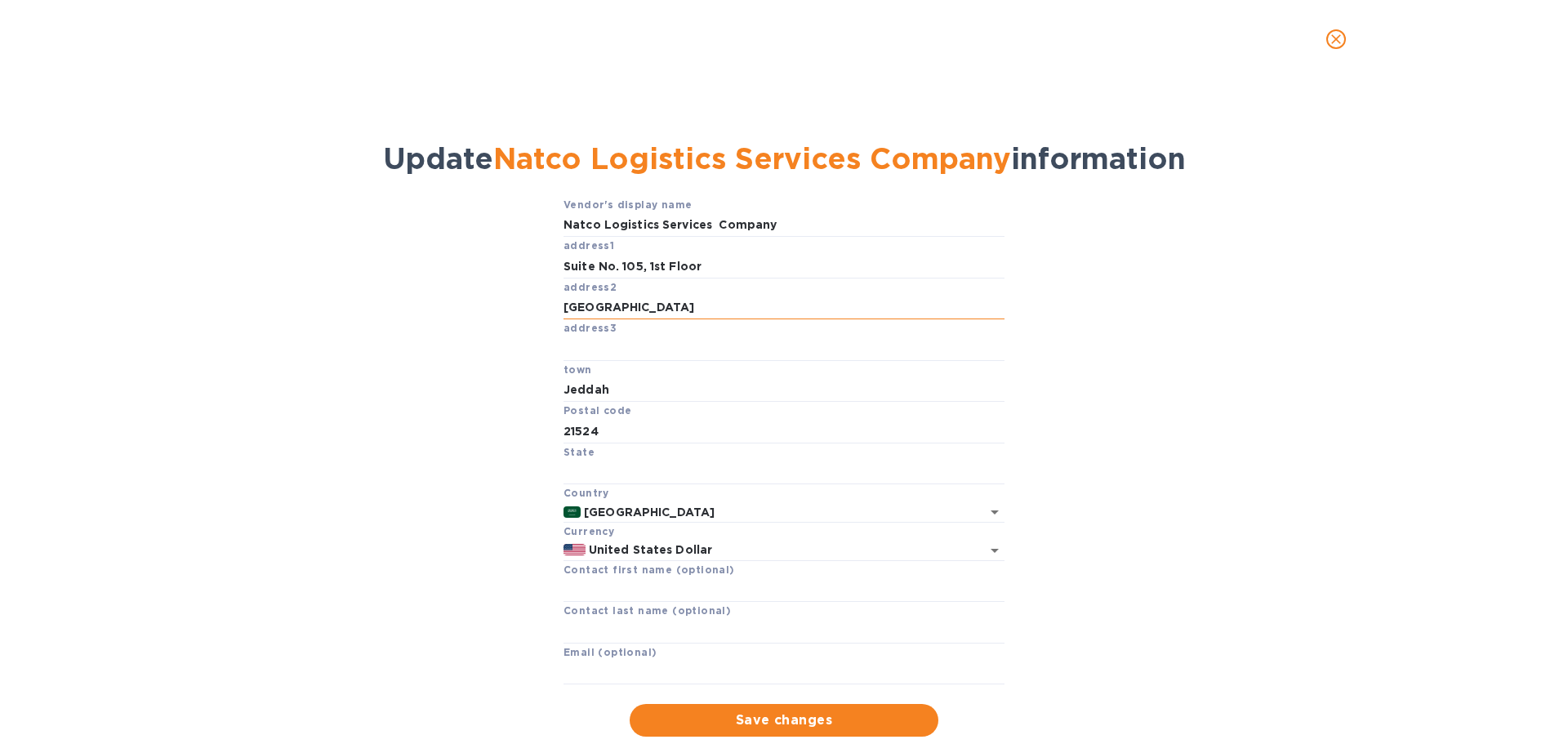
type input "[GEOGRAPHIC_DATA]"
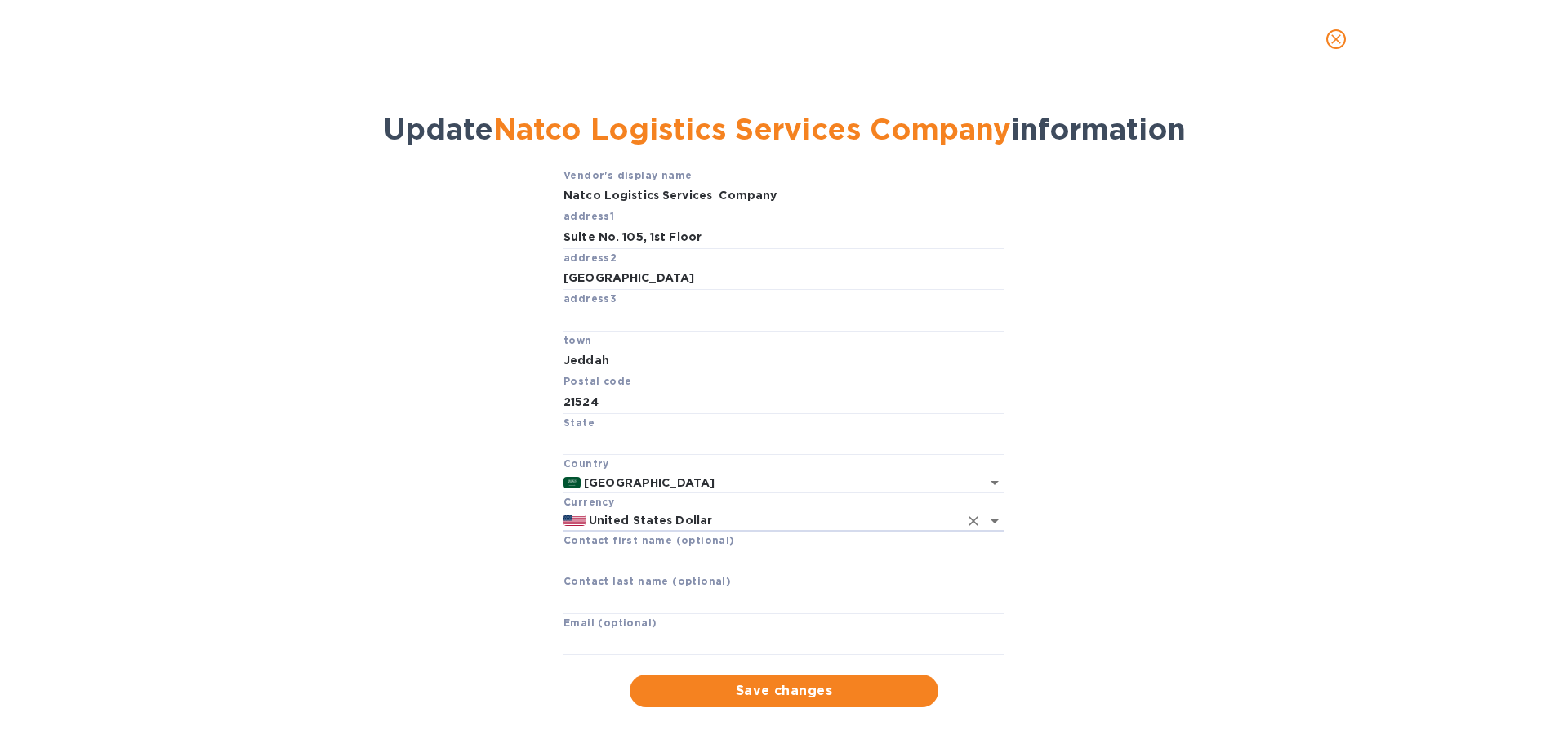
scroll to position [43, 0]
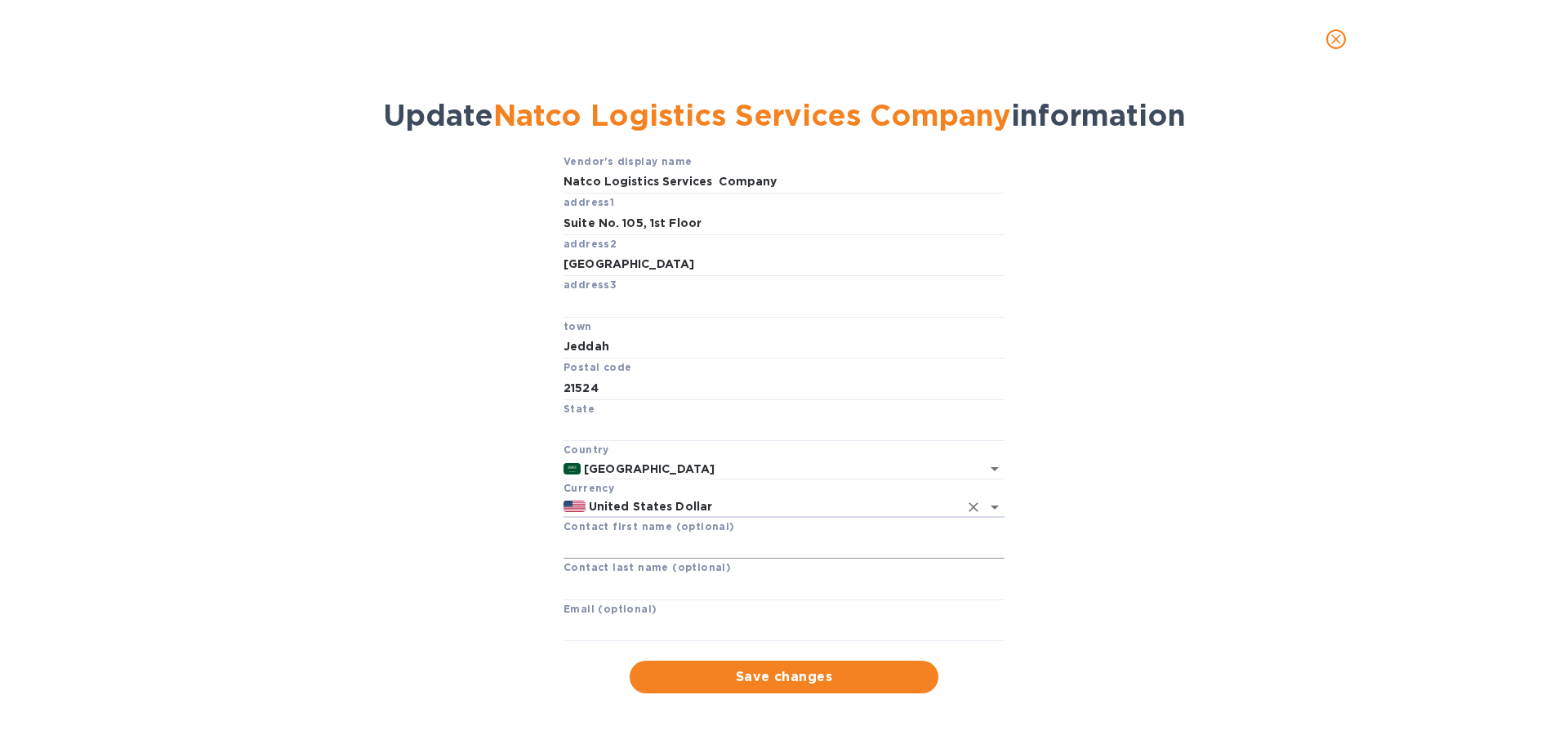
click at [634, 546] on input "text" at bounding box center [784, 546] width 441 height 24
type input "[PERSON_NAME]"
type input "[PERSON_NAME][EMAIL_ADDRESS][DOMAIN_NAME]"
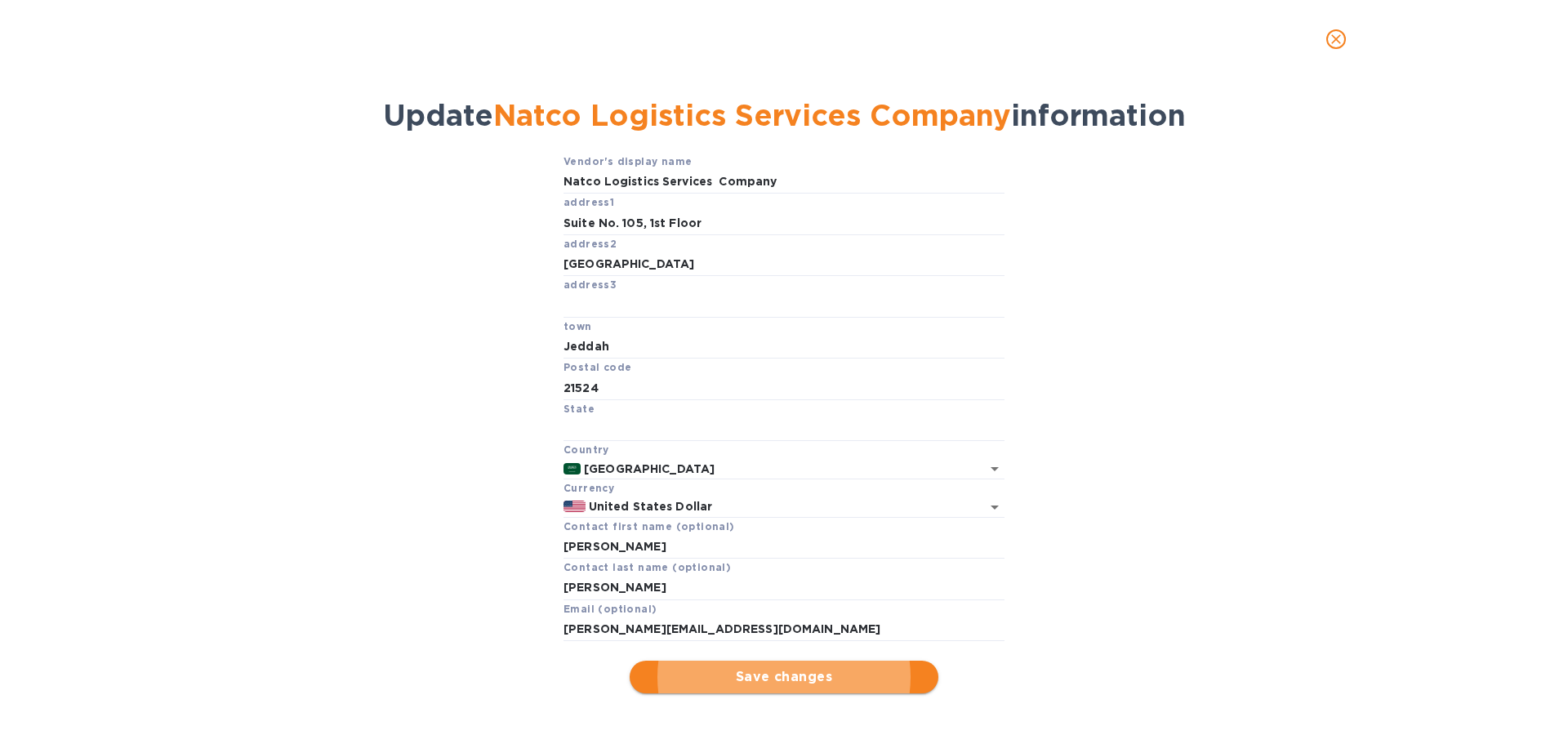
click at [796, 674] on span "Save changes" at bounding box center [784, 677] width 283 height 20
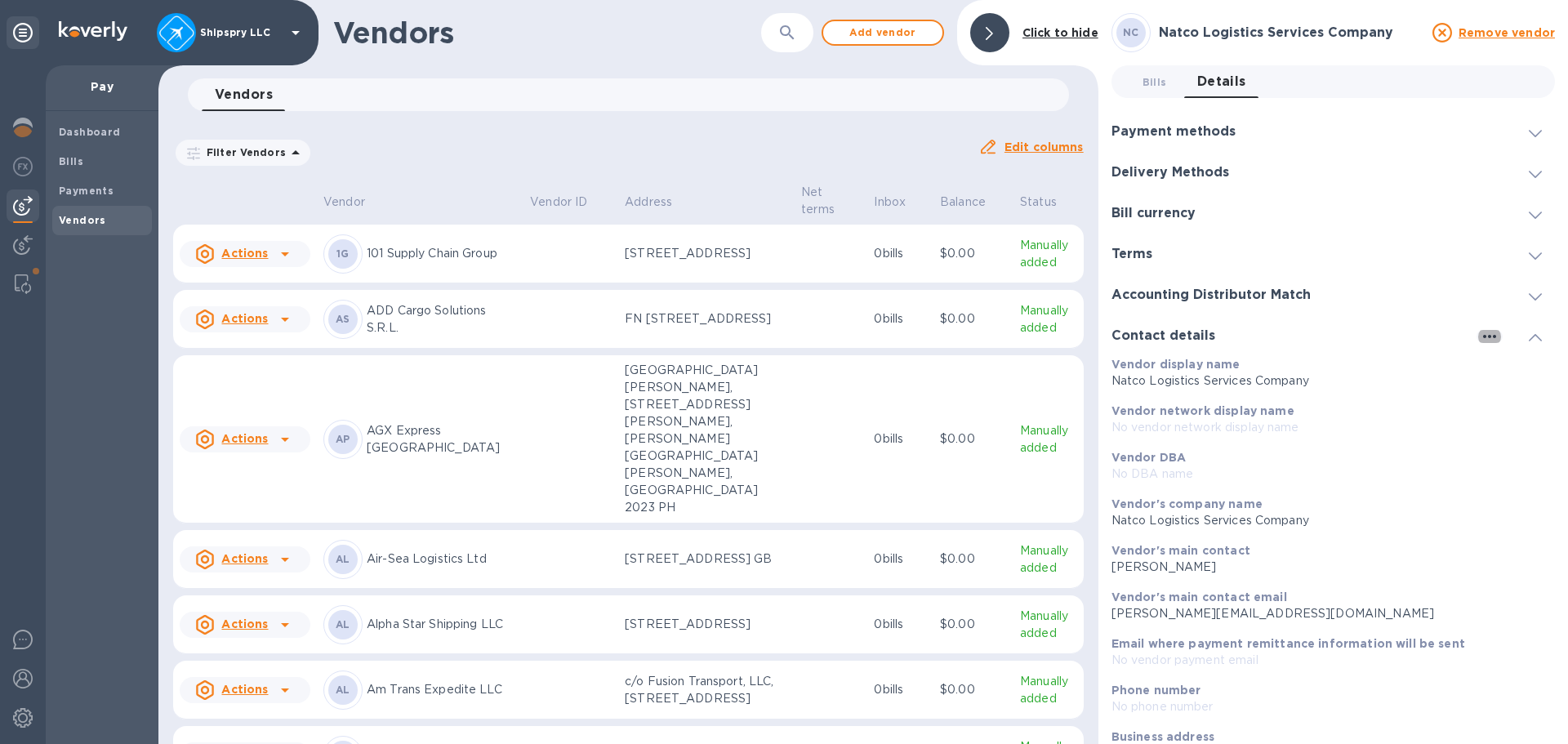
scroll to position [100, 0]
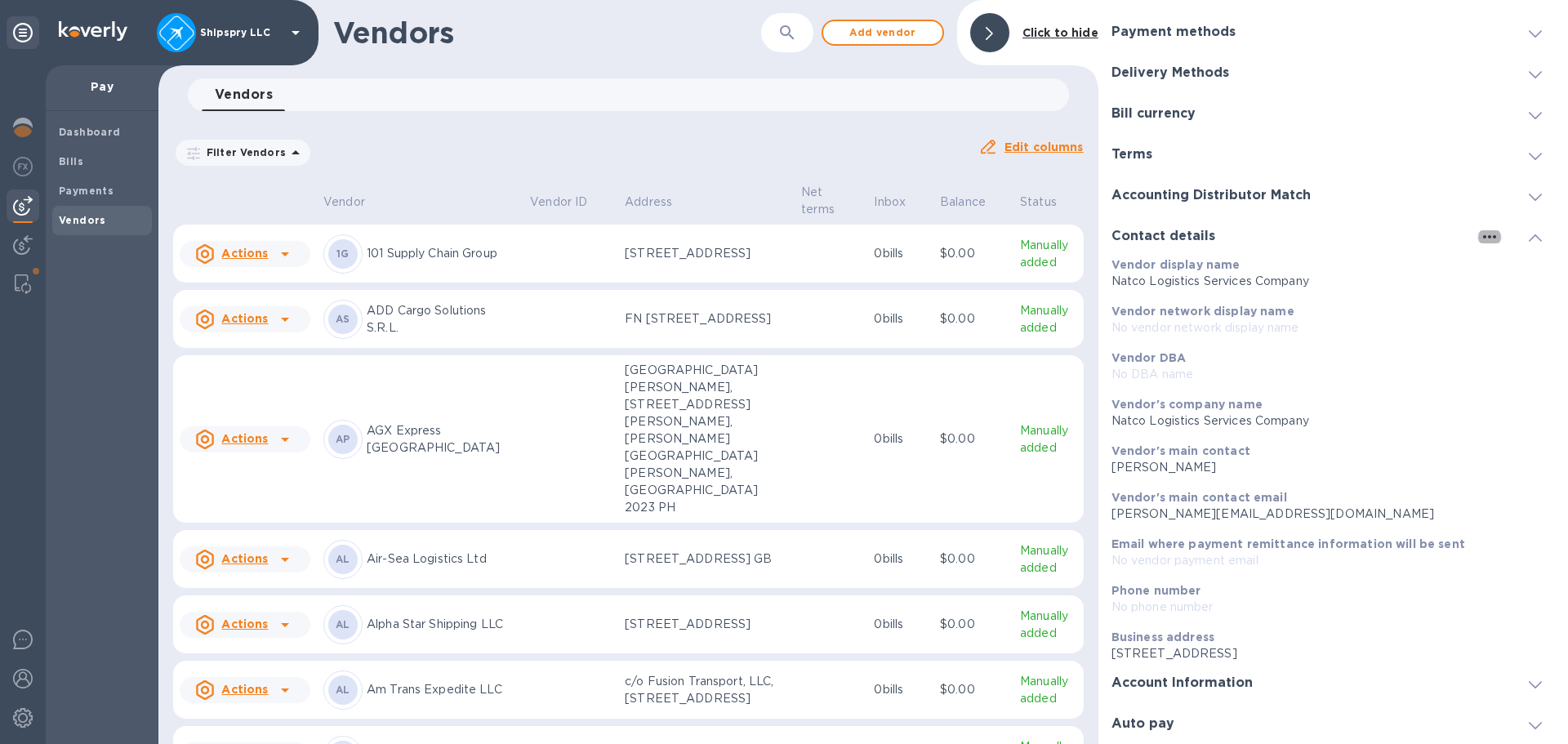
click at [1220, 673] on div "Account Information" at bounding box center [1334, 682] width 444 height 41
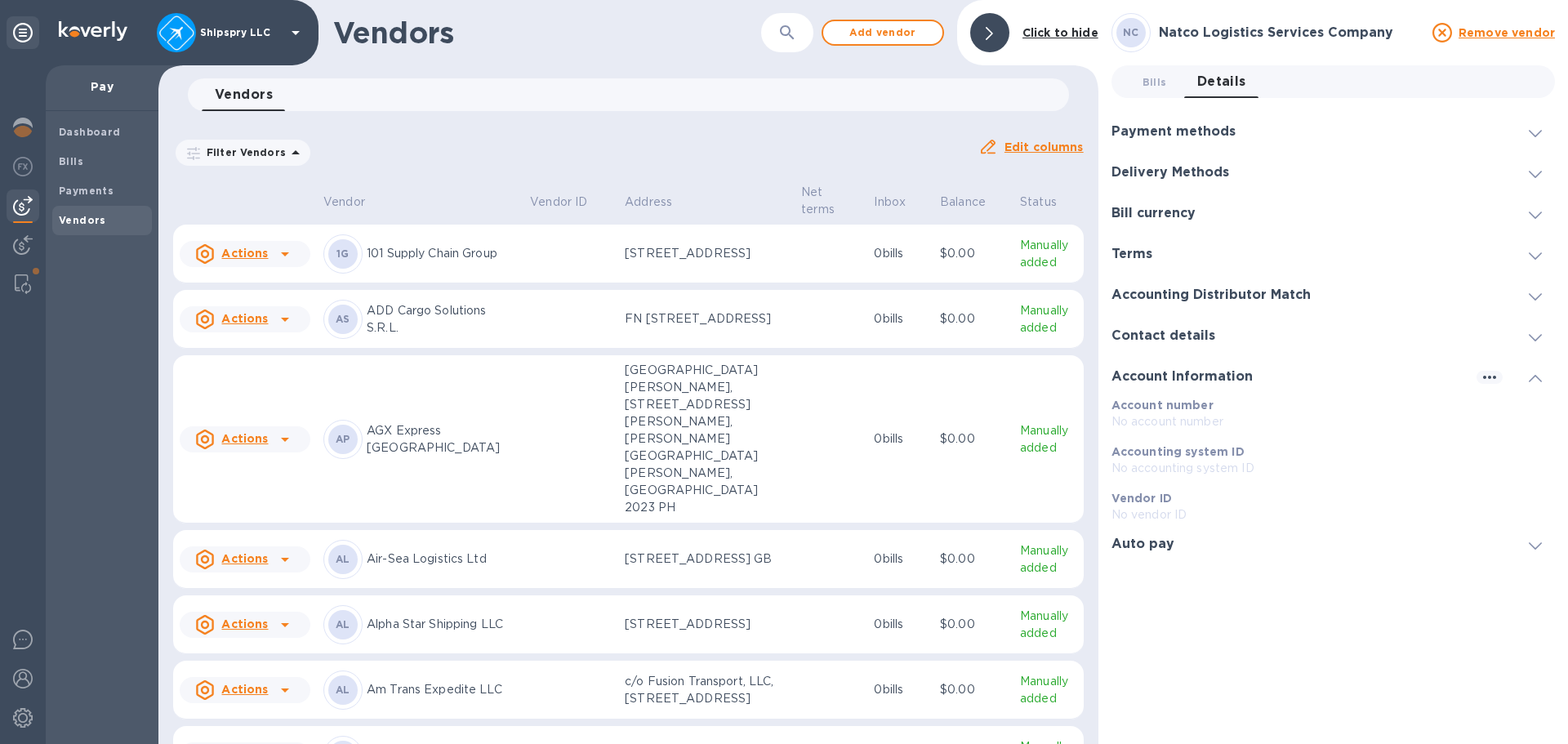
click at [990, 30] on icon at bounding box center [990, 34] width 7 height 13
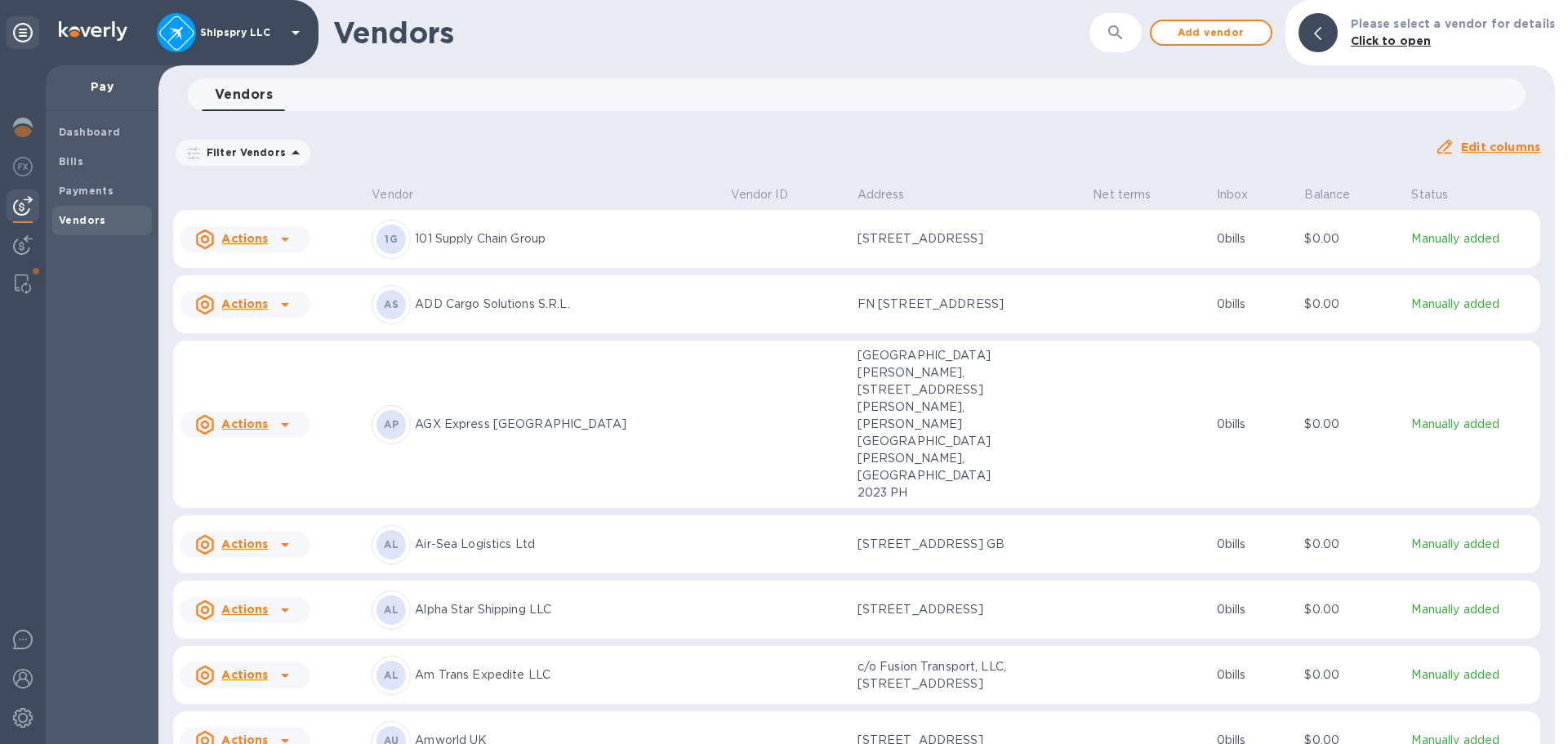
click at [656, 103] on div "Vendors 0" at bounding box center [864, 94] width 1325 height 33
